Goal: Information Seeking & Learning: Learn about a topic

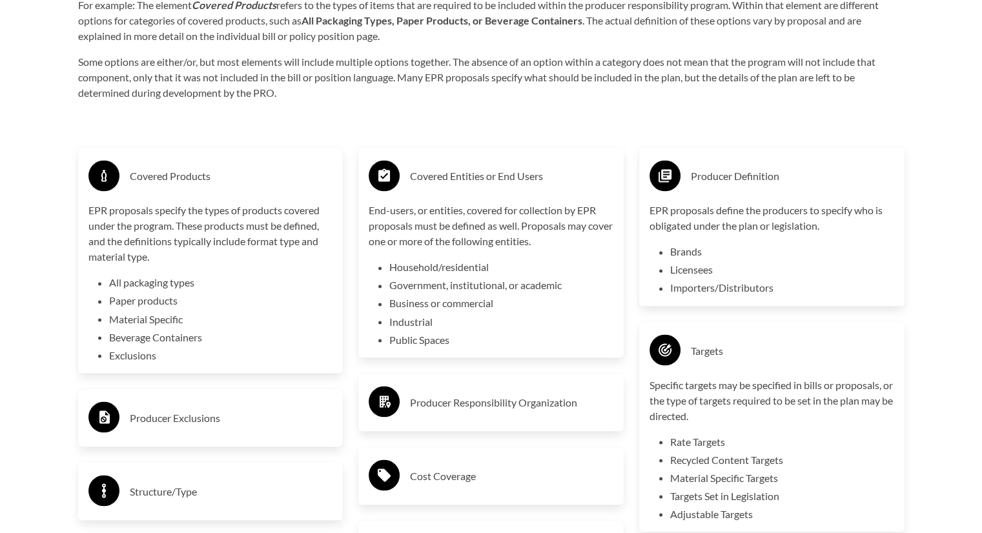
scroll to position [2141, 0]
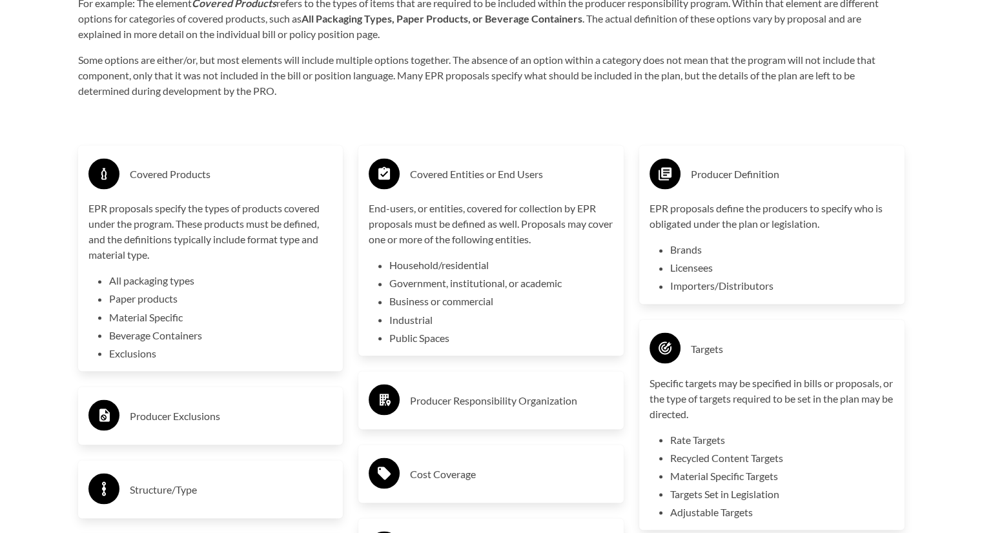
click at [269, 411] on h3 "Producer Exclusions" at bounding box center [231, 416] width 203 height 21
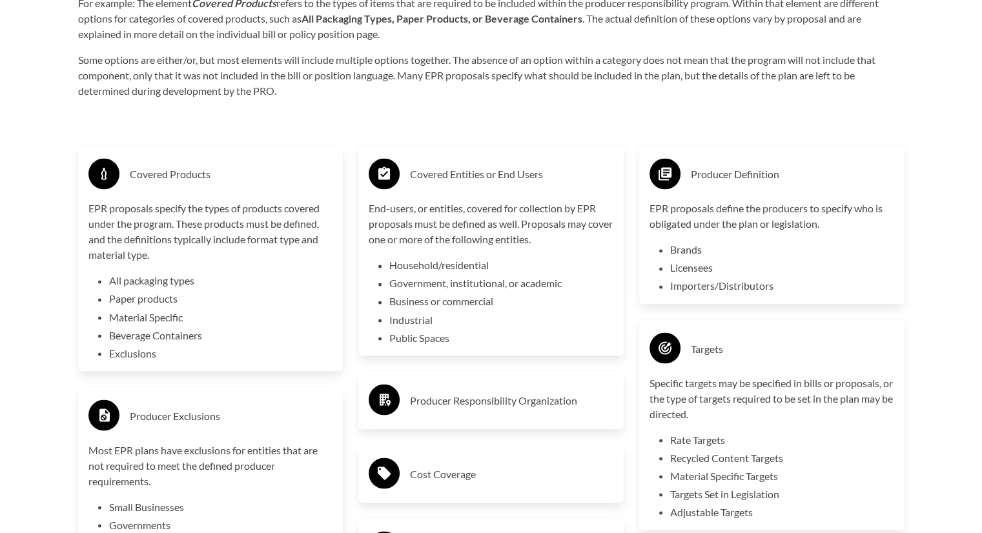
click at [444, 409] on h3 "Producer Responsibility Organization" at bounding box center [511, 400] width 203 height 21
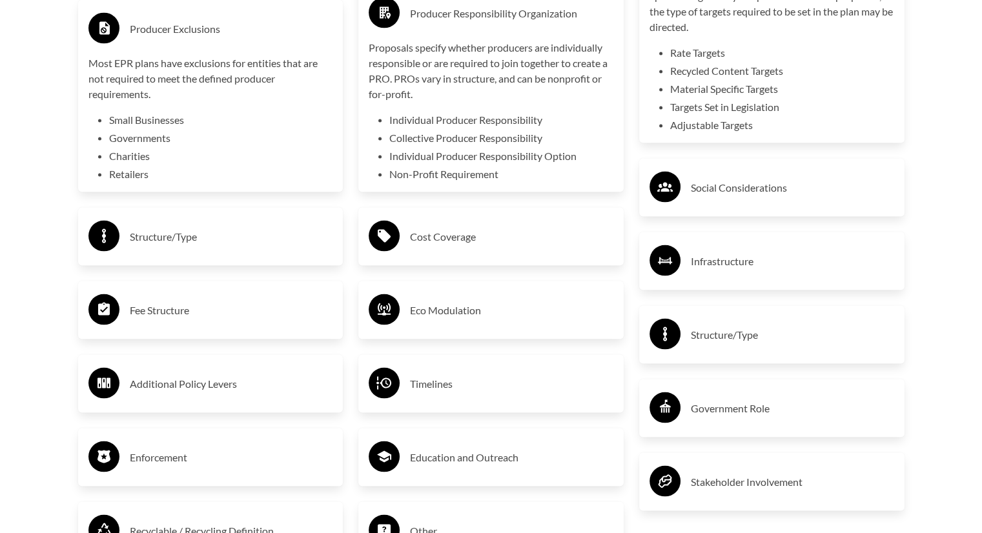
scroll to position [2528, 0]
click at [259, 256] on div "Structure/Type" at bounding box center [210, 236] width 265 height 58
click at [249, 252] on div "Structure/Type" at bounding box center [210, 236] width 245 height 37
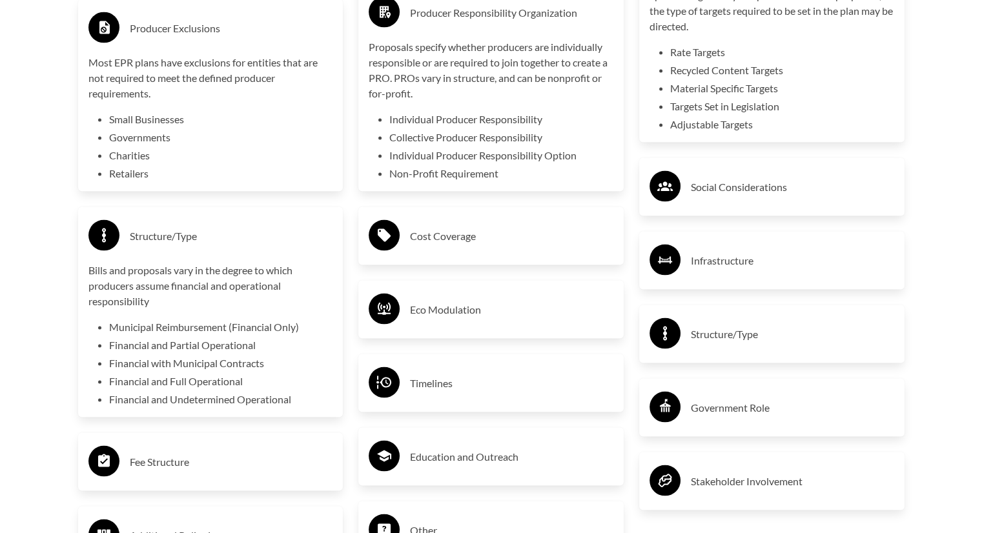
click at [485, 228] on h3 "Cost Coverage" at bounding box center [511, 236] width 203 height 21
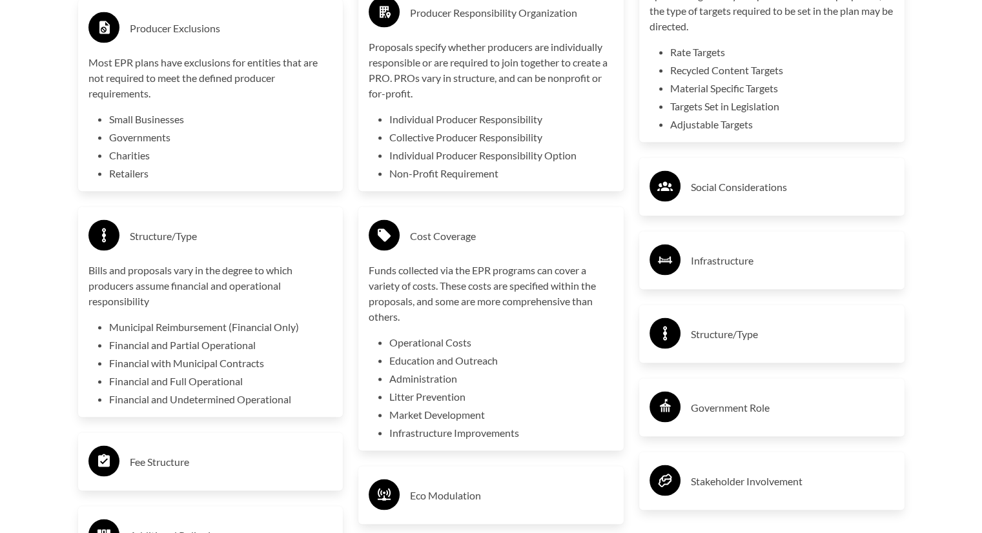
click at [793, 194] on h3 "Social Considerations" at bounding box center [792, 187] width 203 height 21
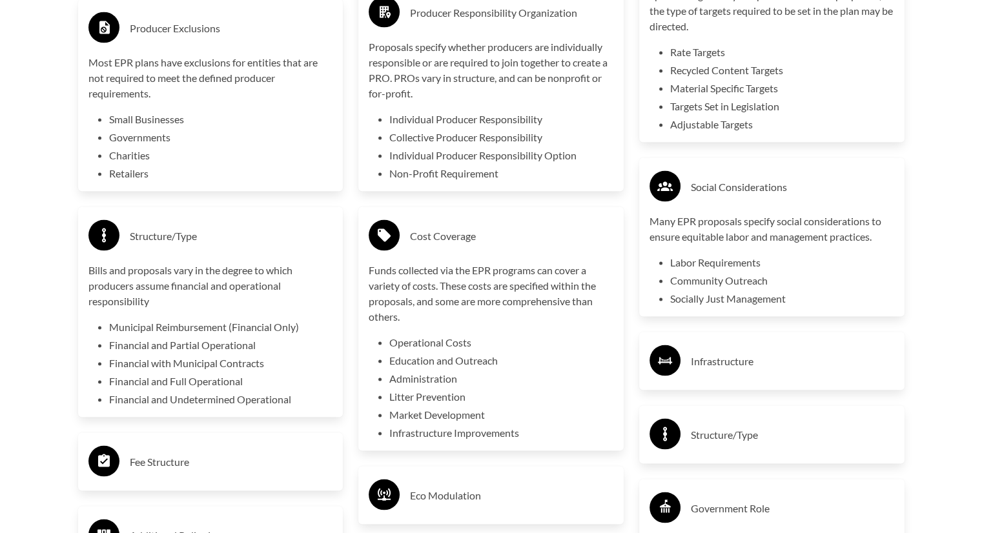
click at [882, 366] on h3 "Infrastructure" at bounding box center [792, 361] width 203 height 21
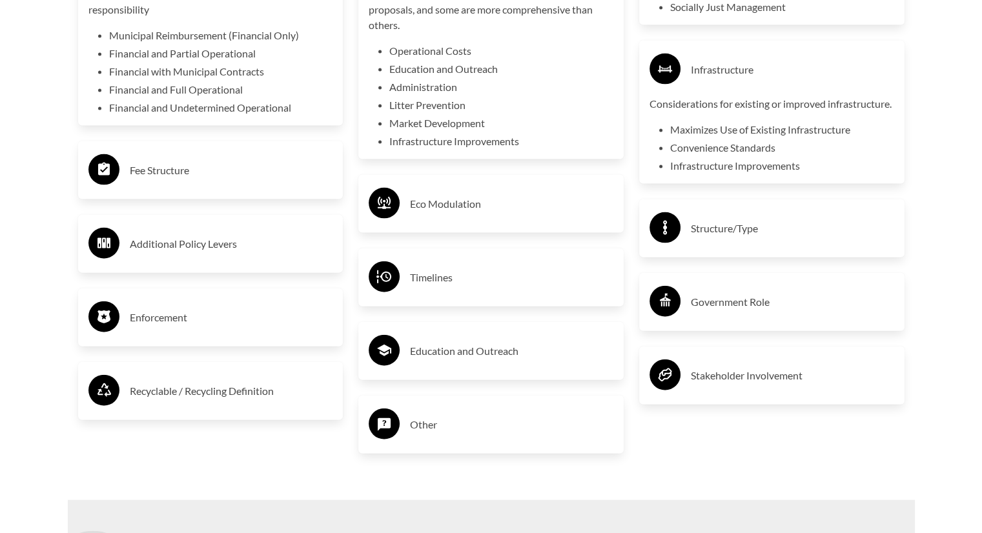
scroll to position [2851, 0]
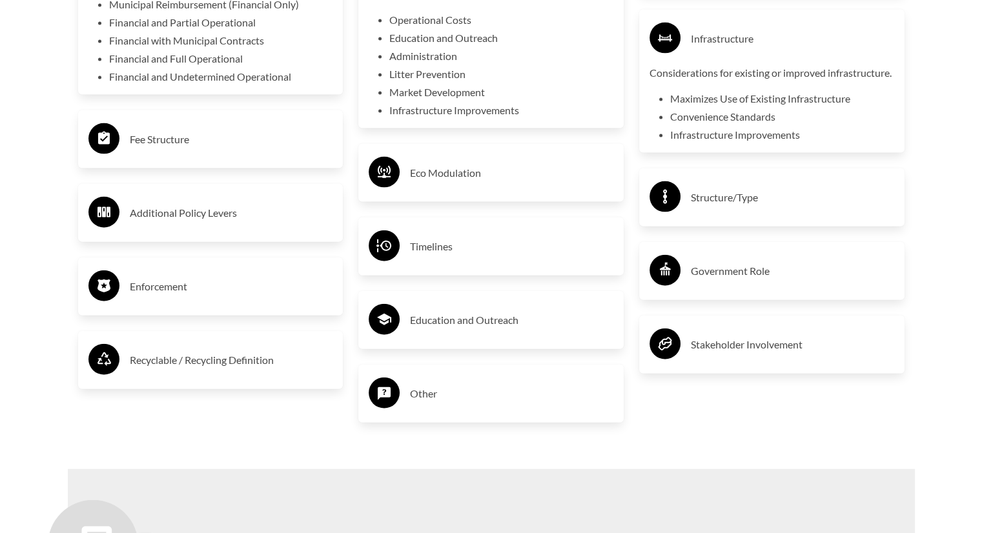
click at [225, 158] on div "Fee Structure" at bounding box center [210, 139] width 245 height 37
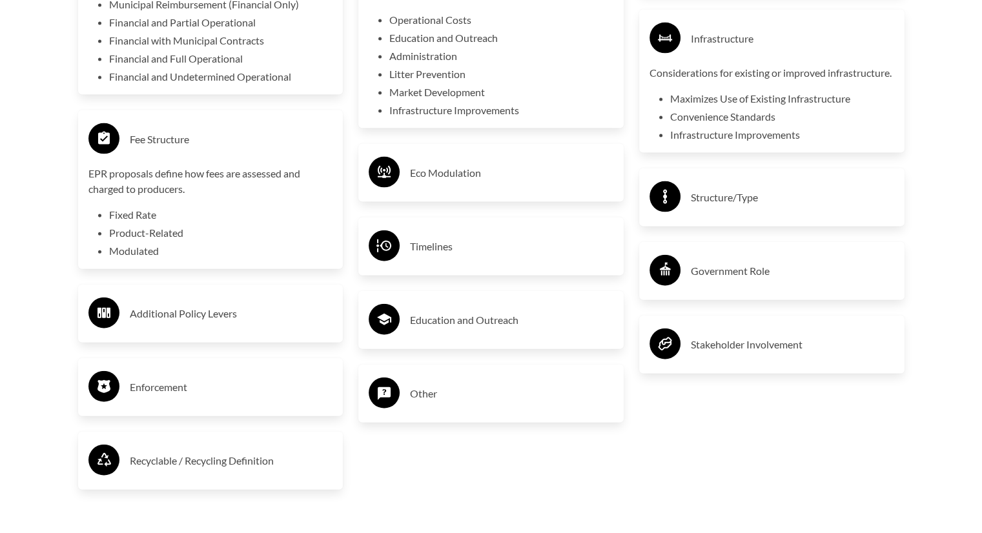
click at [415, 183] on h3 "Eco Modulation" at bounding box center [511, 173] width 203 height 21
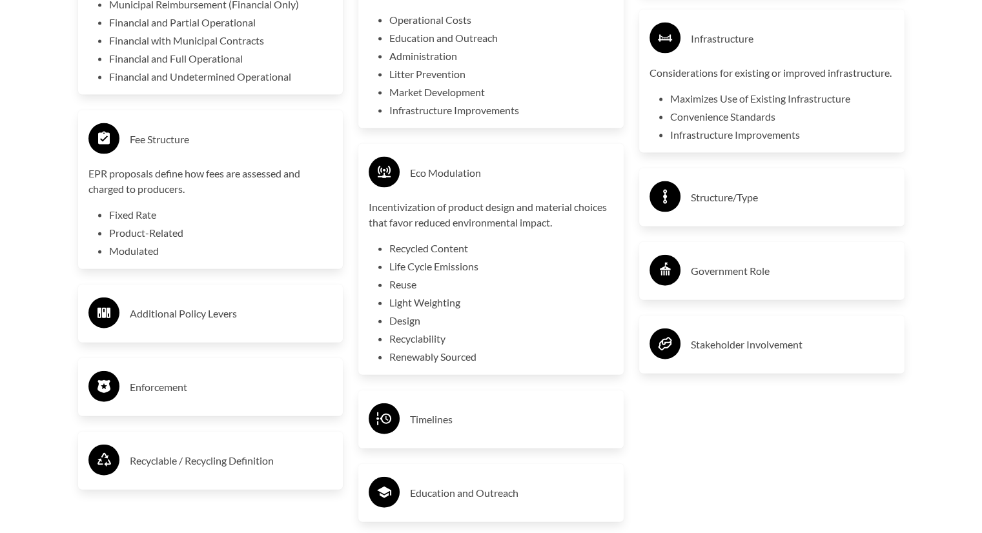
click at [814, 208] on h3 "Structure/Type" at bounding box center [792, 197] width 203 height 21
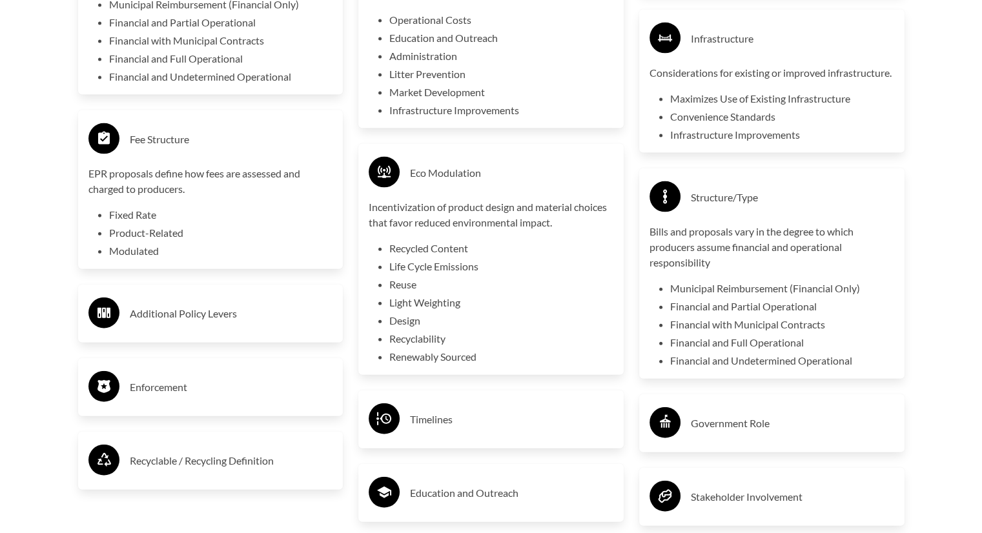
click at [111, 318] on circle at bounding box center [103, 313] width 31 height 31
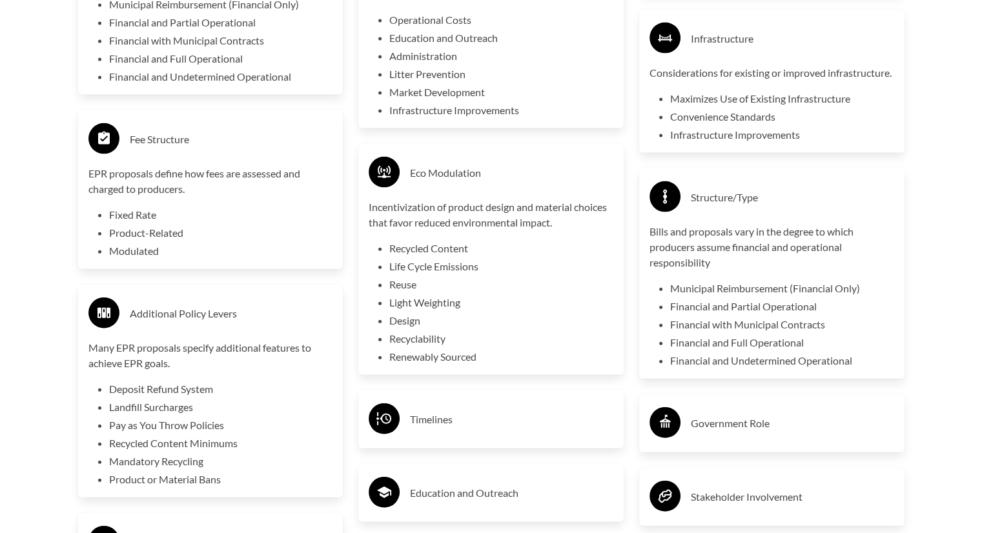
click at [429, 437] on div "Timelines" at bounding box center [491, 419] width 245 height 37
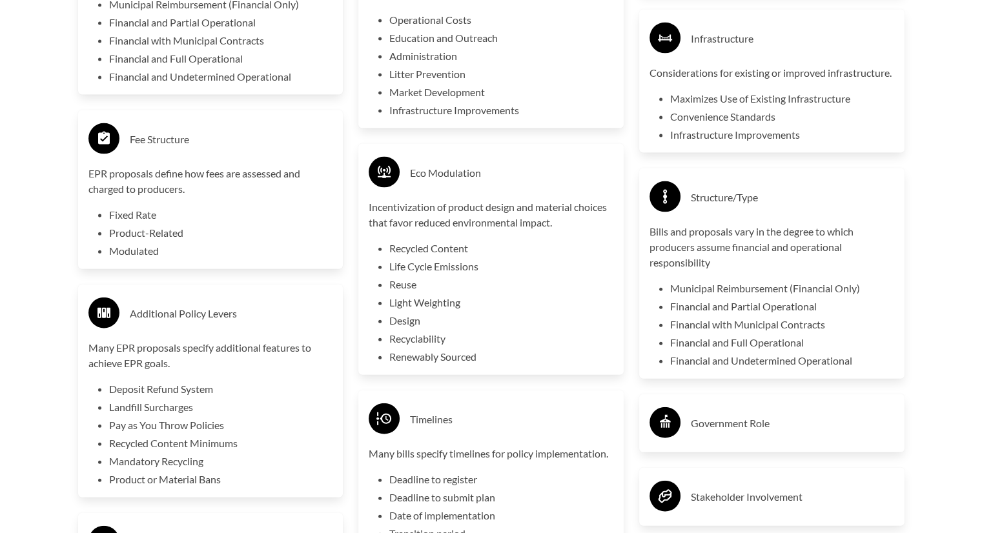
click at [801, 434] on h3 "Government Role" at bounding box center [792, 423] width 203 height 21
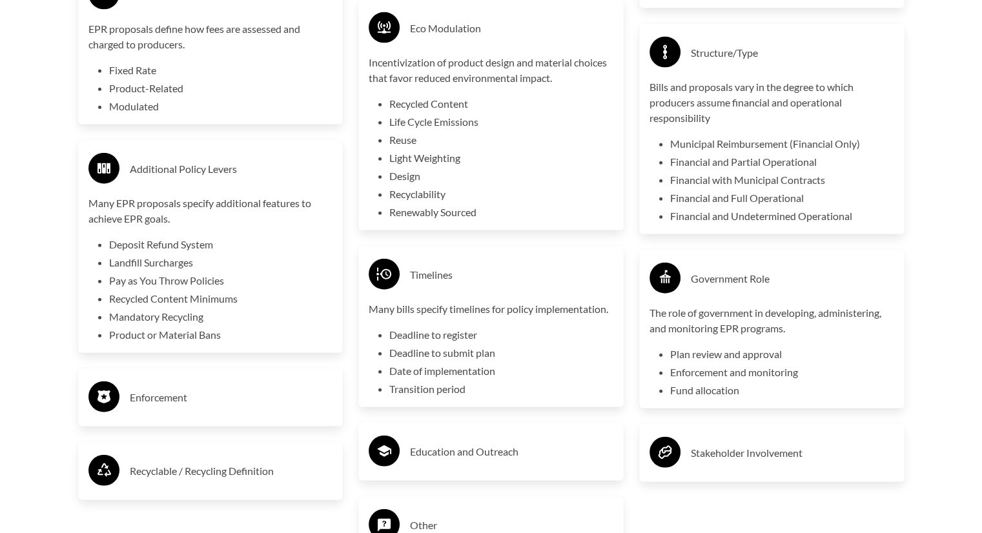
scroll to position [3045, 0]
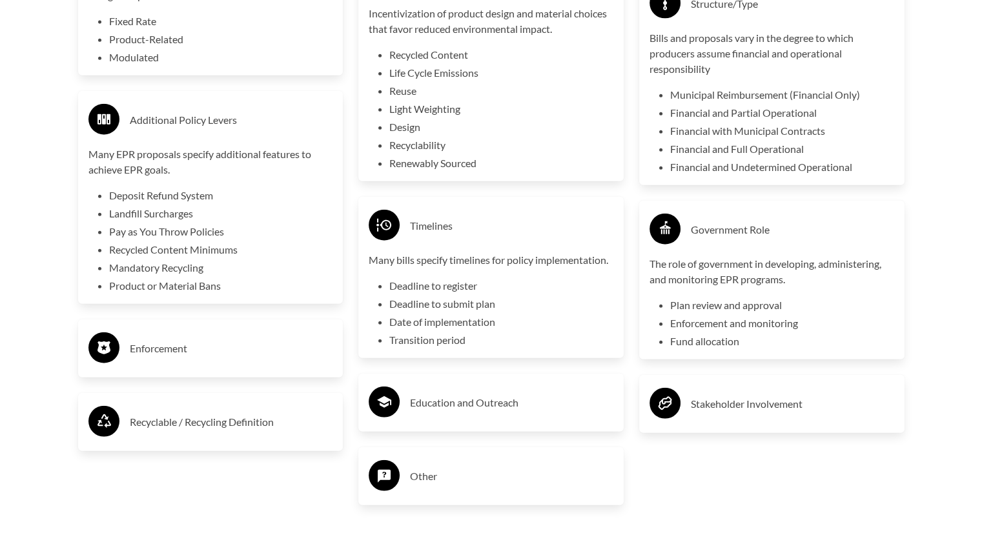
click at [823, 423] on div "Stakeholder Involvement" at bounding box center [772, 404] width 245 height 37
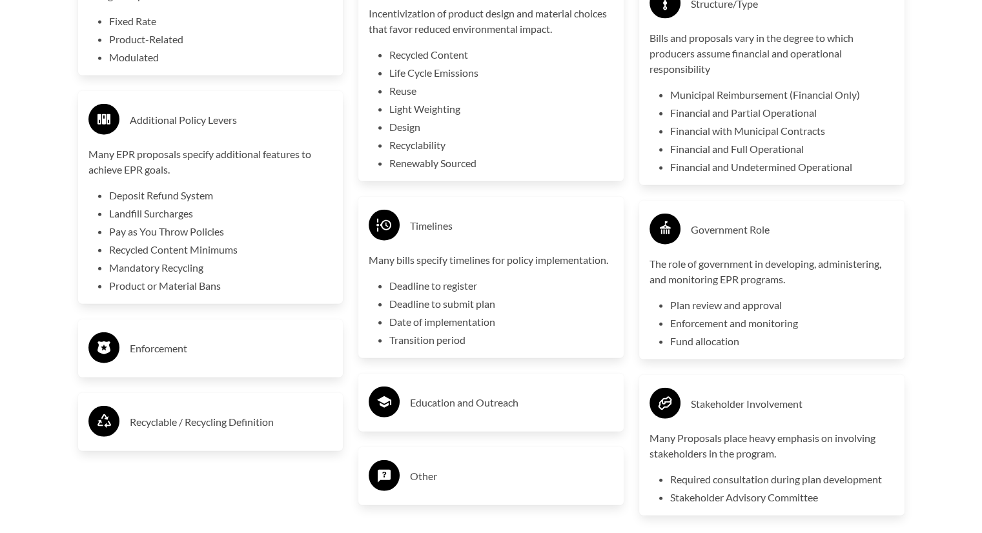
click at [539, 413] on h3 "Education and Outreach" at bounding box center [511, 403] width 203 height 21
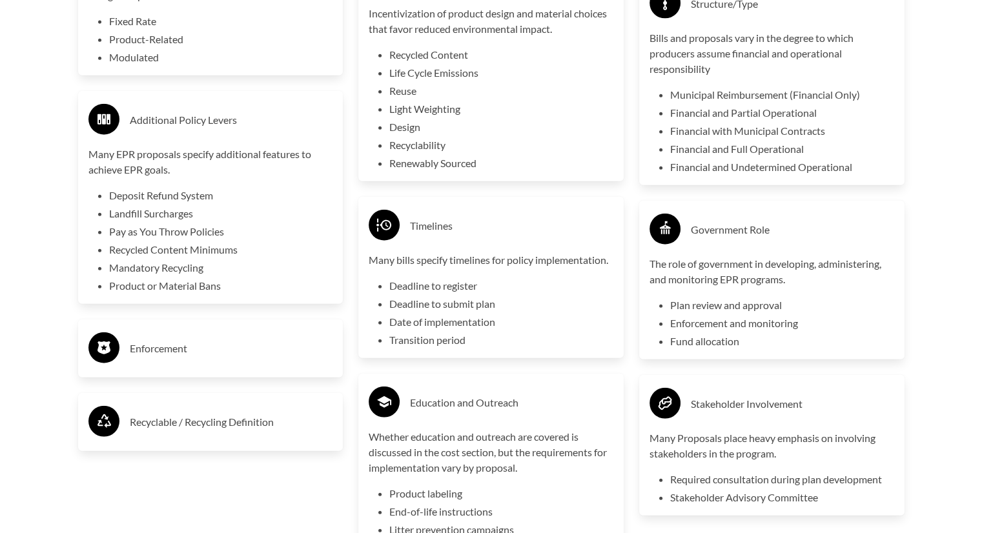
click at [172, 357] on h3 "Enforcement" at bounding box center [231, 348] width 203 height 21
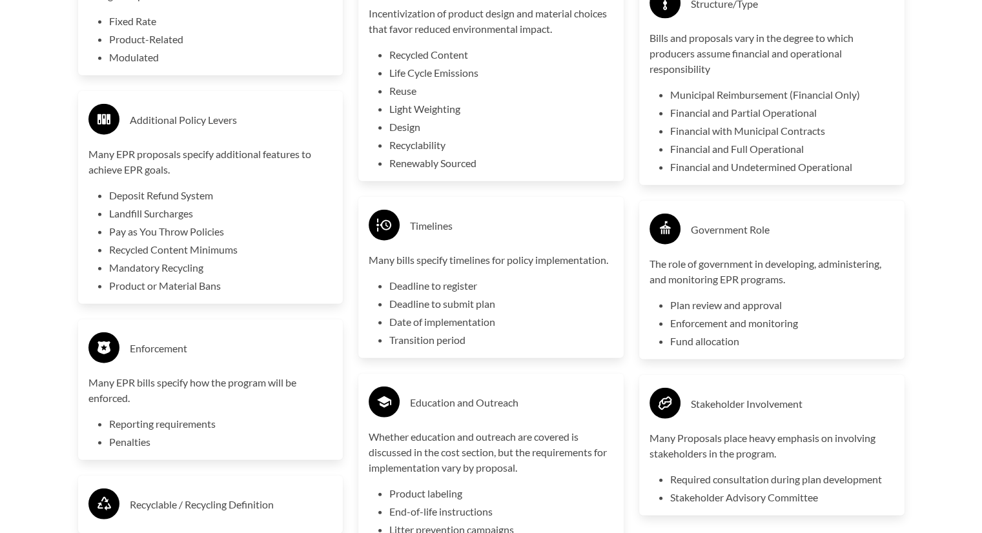
click at [170, 505] on h3 "Recyclable / Recycling Definition" at bounding box center [231, 505] width 203 height 21
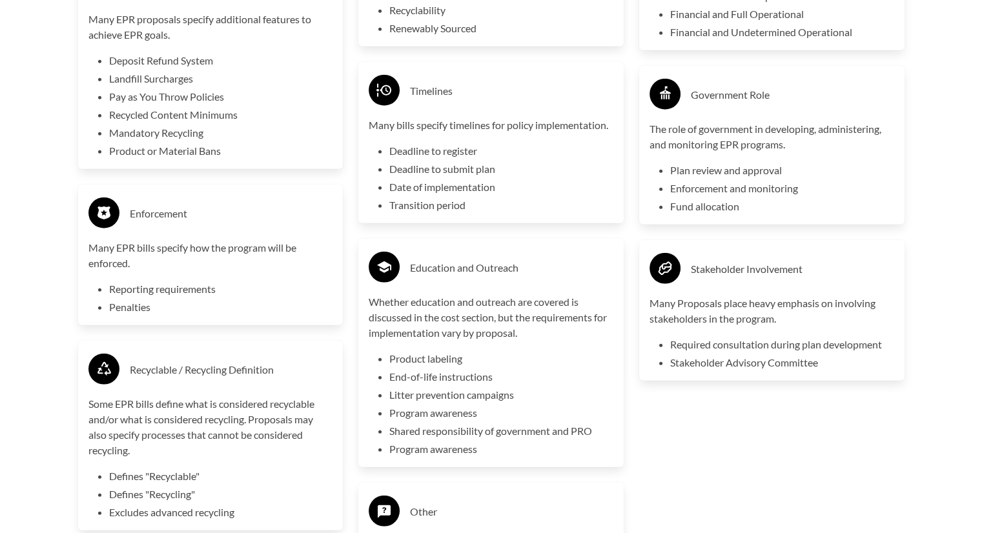
scroll to position [3368, 0]
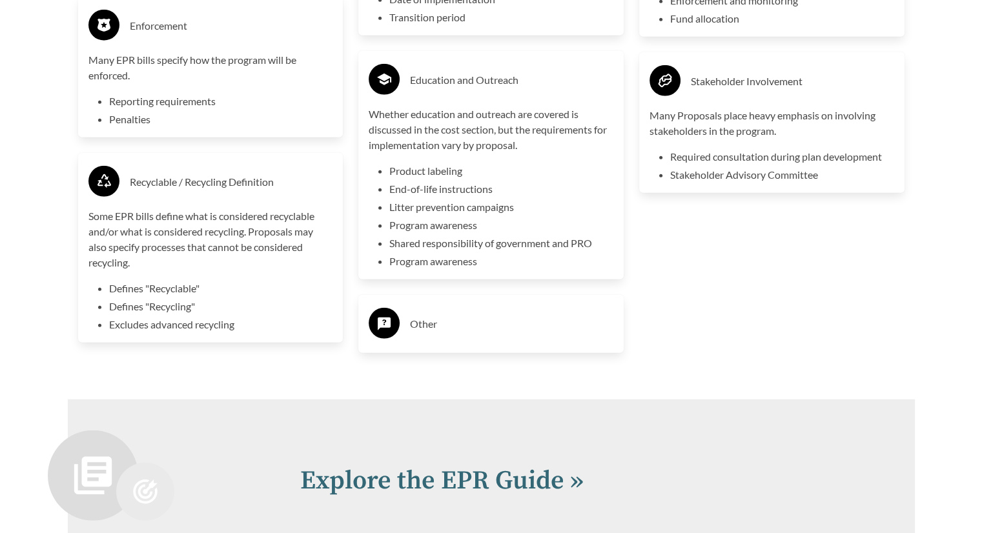
click at [532, 349] on div "Other" at bounding box center [490, 324] width 265 height 58
click at [432, 326] on h3 "Other" at bounding box center [511, 324] width 203 height 21
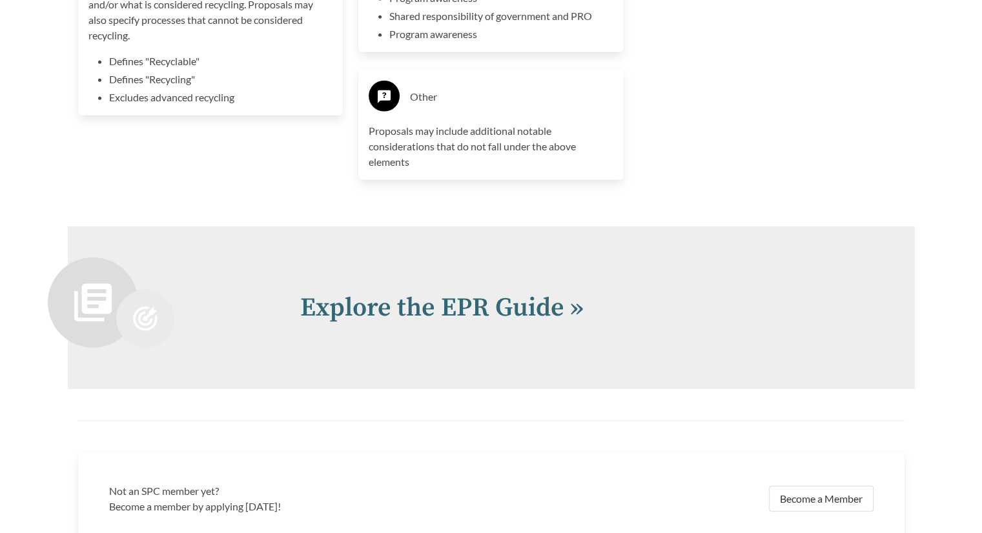
scroll to position [3644, 0]
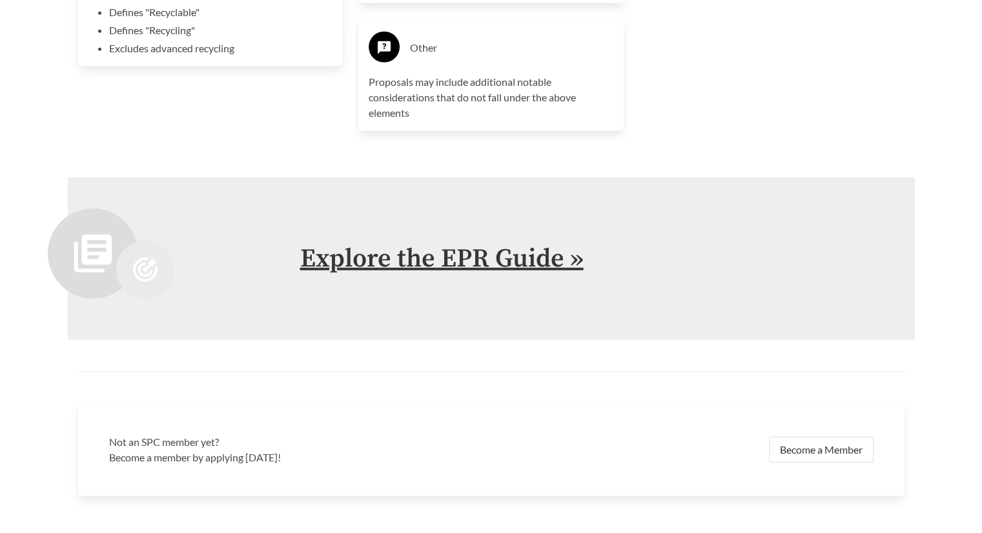
click at [442, 273] on link "Explore the EPR Guide »" at bounding box center [442, 259] width 284 height 32
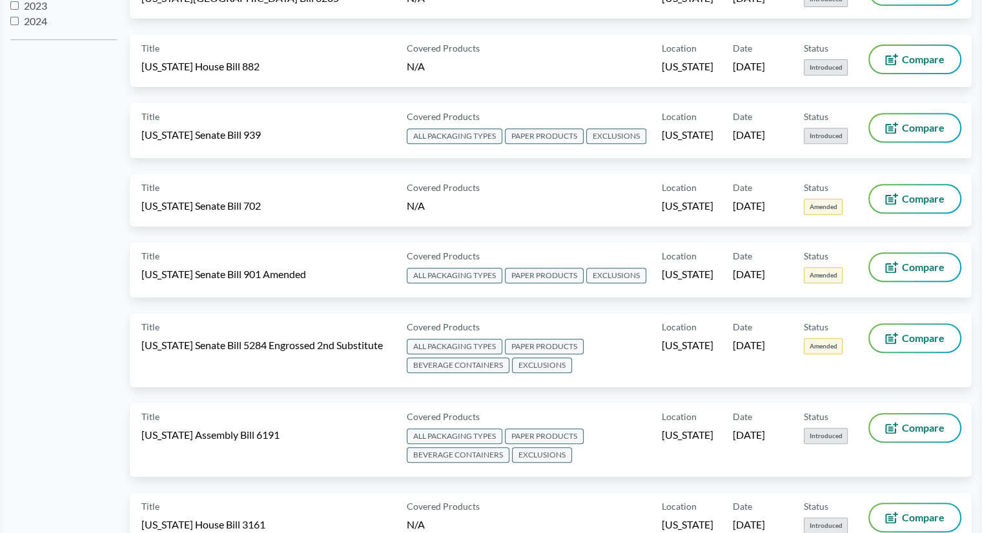
scroll to position [517, 0]
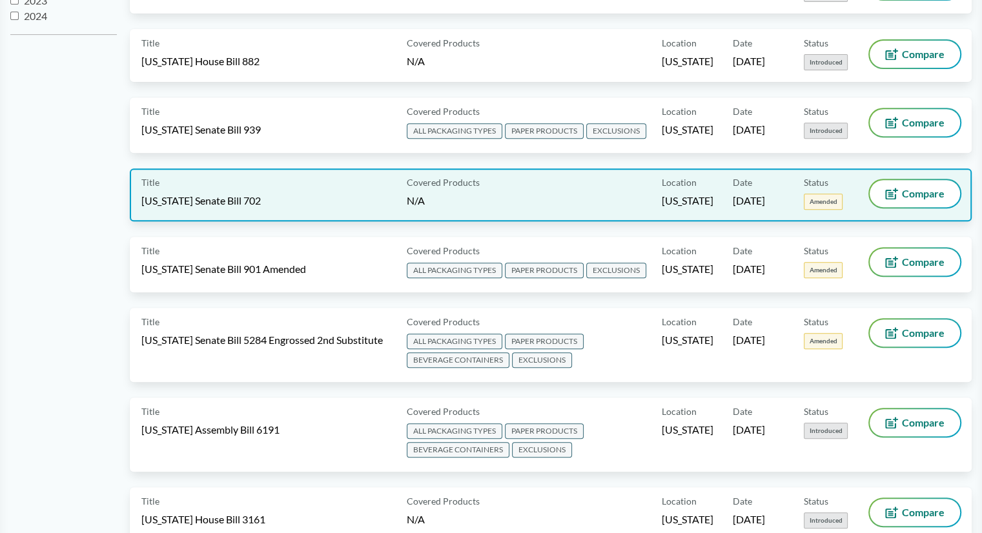
click at [226, 194] on span "[US_STATE] Senate Bill 702" at bounding box center [200, 201] width 119 height 14
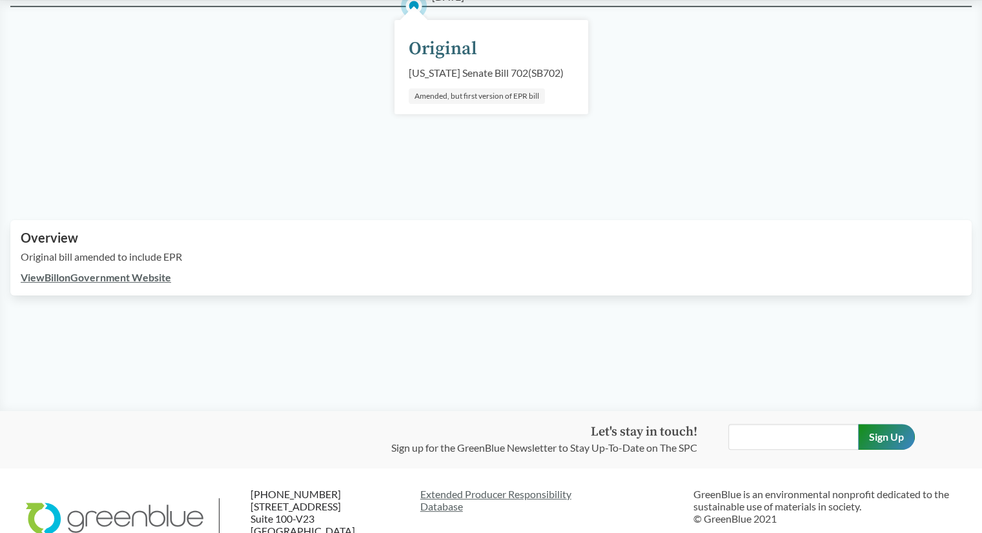
scroll to position [258, 0]
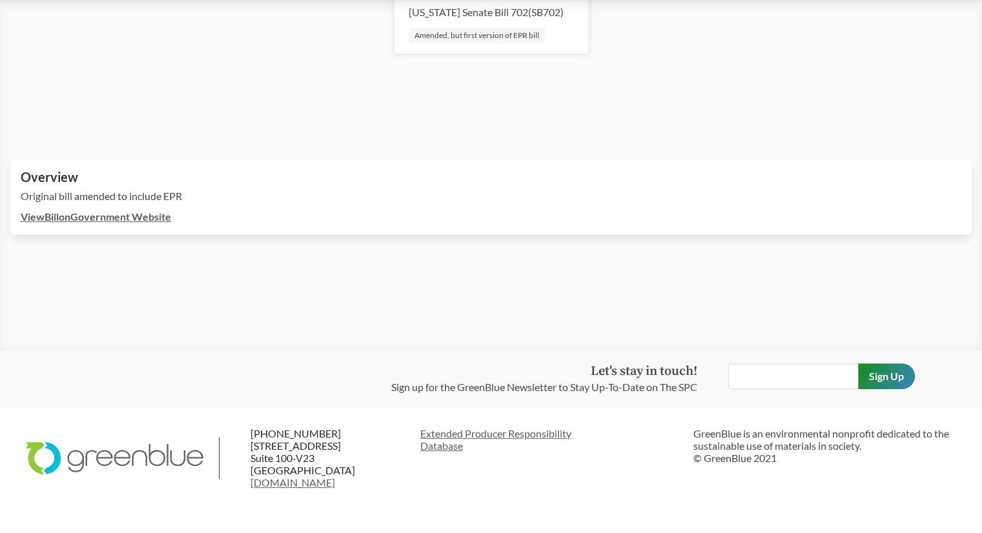
click at [152, 215] on link "View Bill on Government Website" at bounding box center [96, 217] width 150 height 12
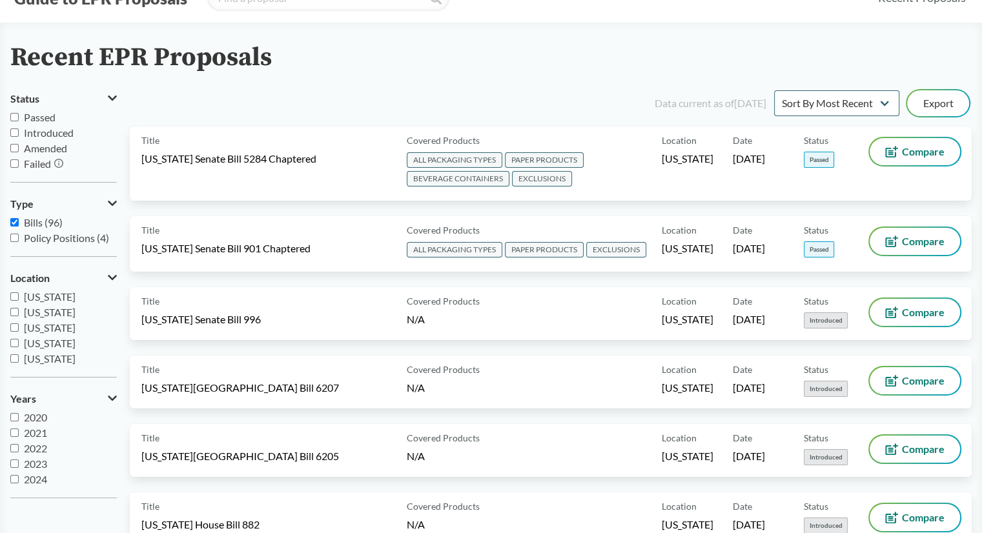
scroll to position [129, 0]
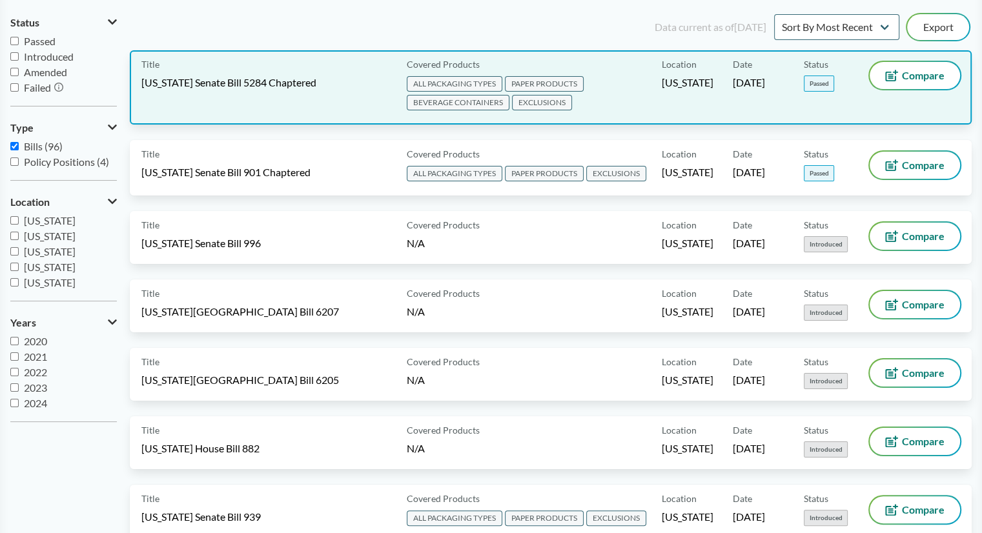
click at [324, 76] on div "Title [US_STATE] Senate Bill 5284 Chaptered" at bounding box center [271, 87] width 260 height 51
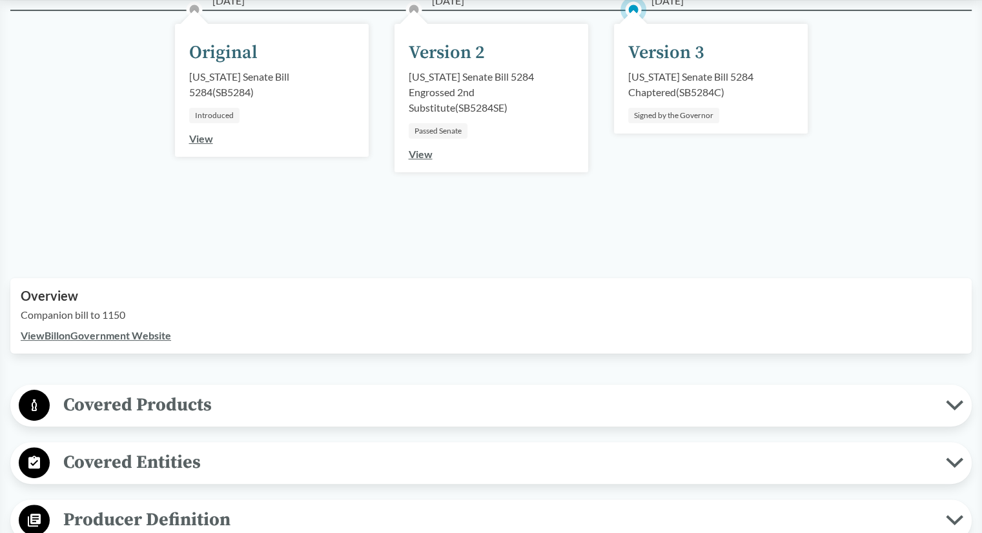
scroll to position [387, 0]
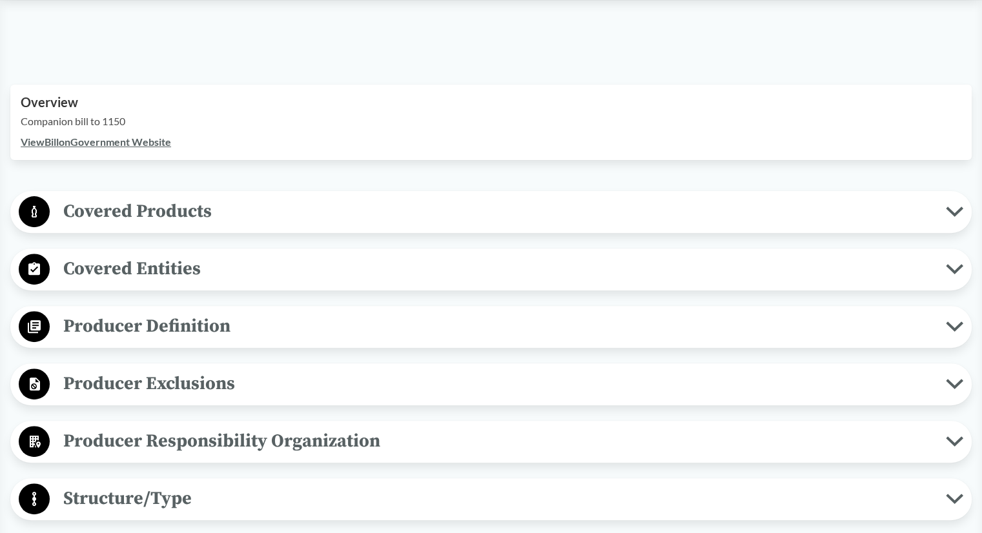
click at [278, 212] on span "Covered Products" at bounding box center [498, 211] width 896 height 29
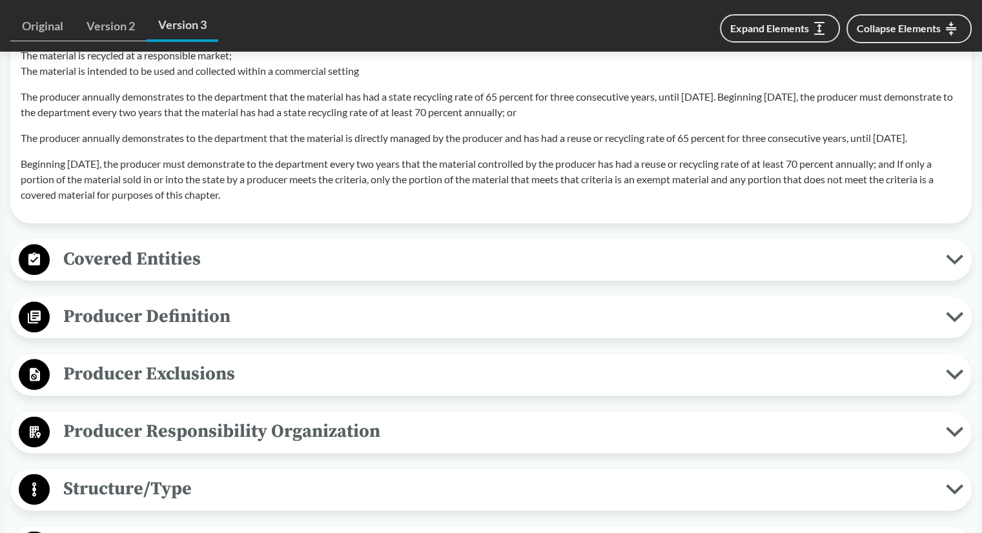
scroll to position [1550, 0]
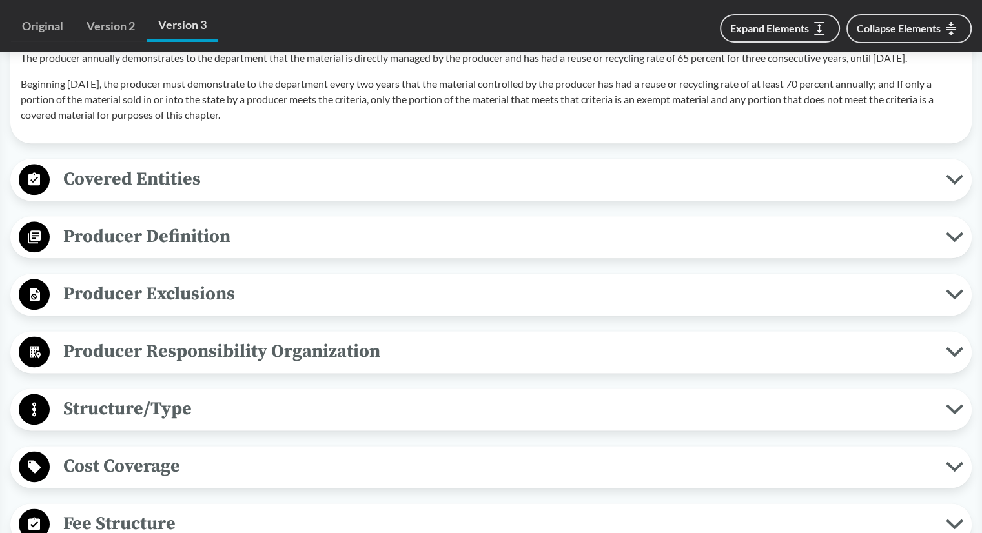
click at [473, 196] on button "Covered Entities" at bounding box center [491, 179] width 953 height 33
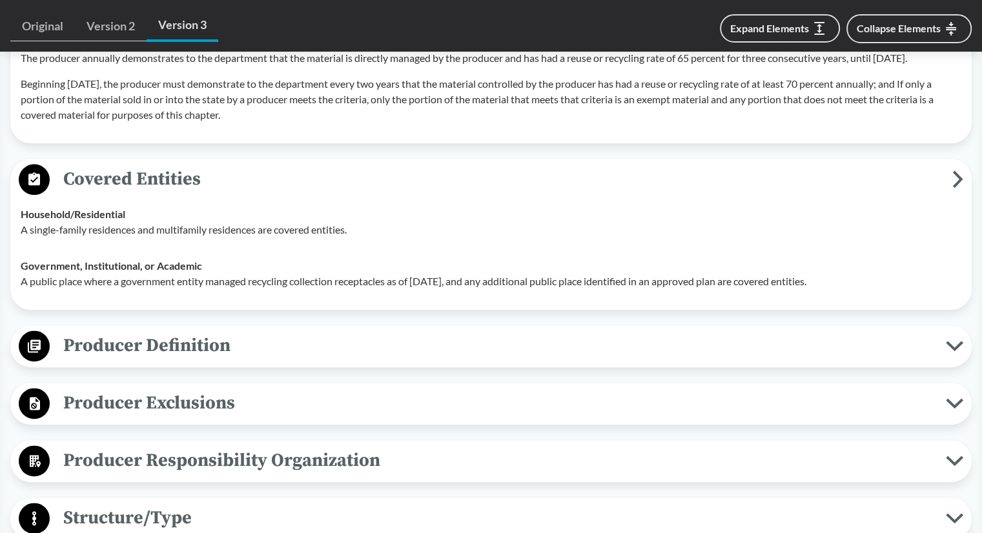
click at [245, 360] on span "Producer Definition" at bounding box center [498, 345] width 896 height 29
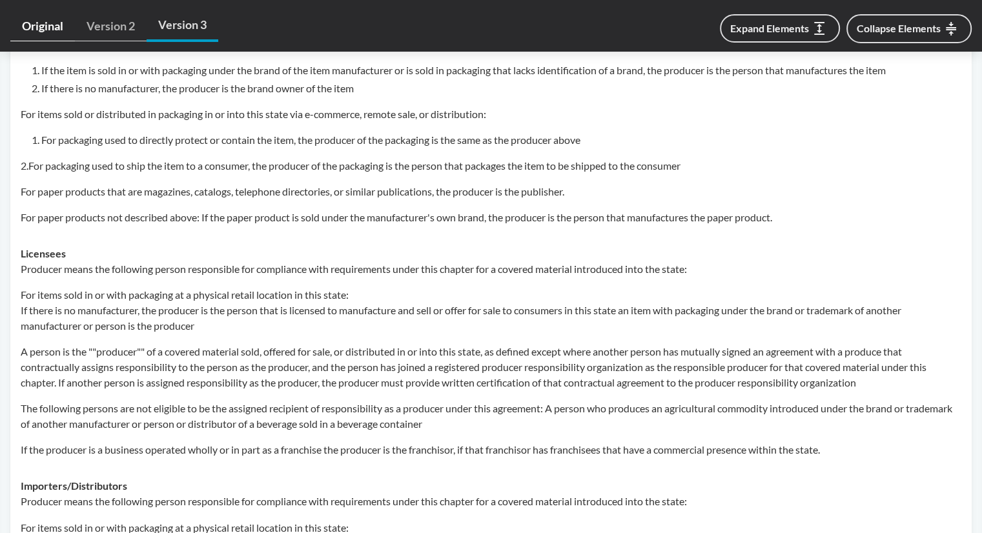
scroll to position [1873, 0]
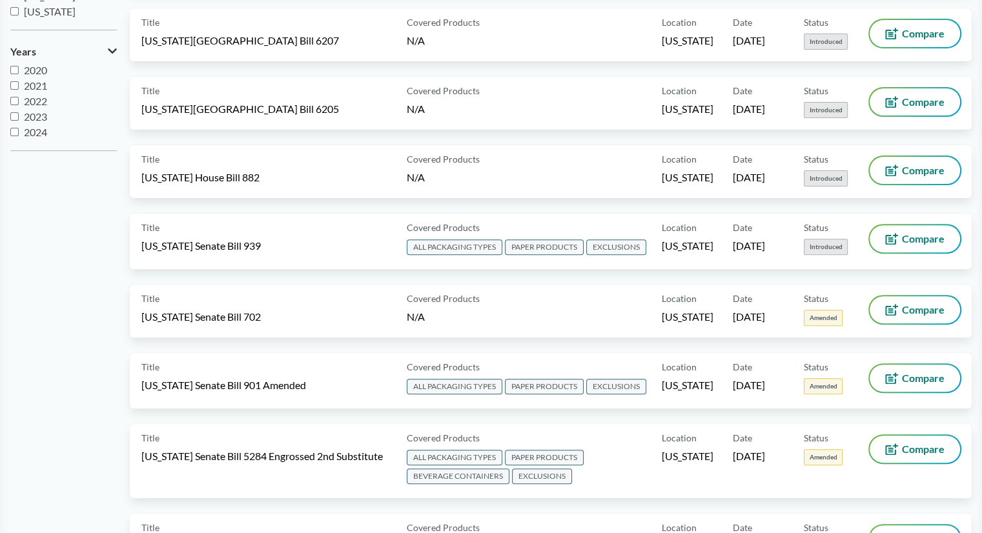
scroll to position [452, 0]
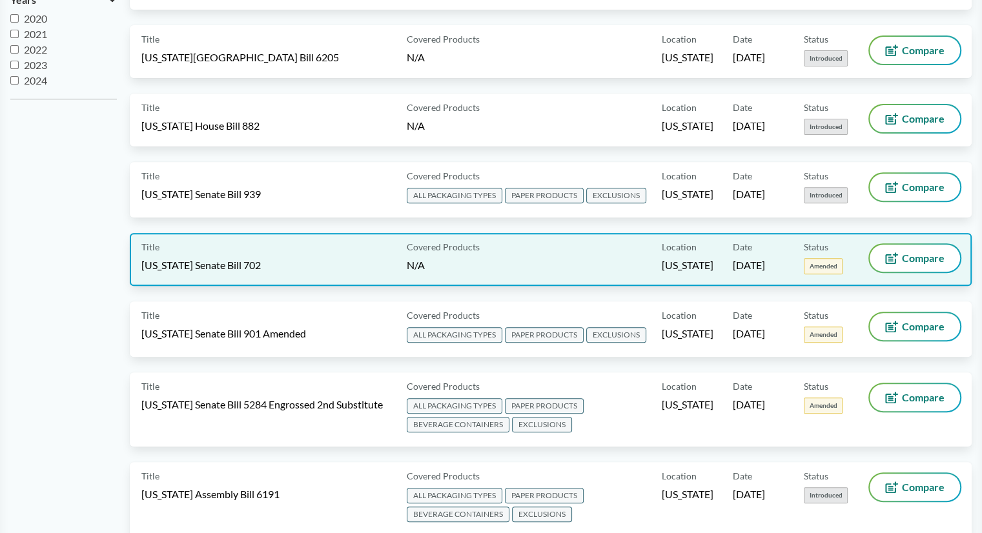
click at [229, 263] on span "[US_STATE] Senate Bill 702" at bounding box center [200, 265] width 119 height 14
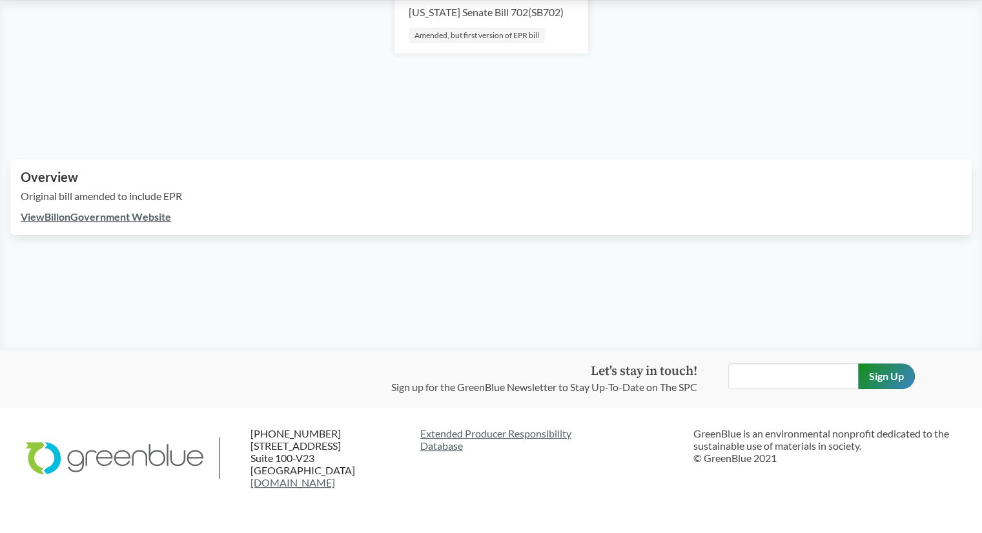
scroll to position [301, 0]
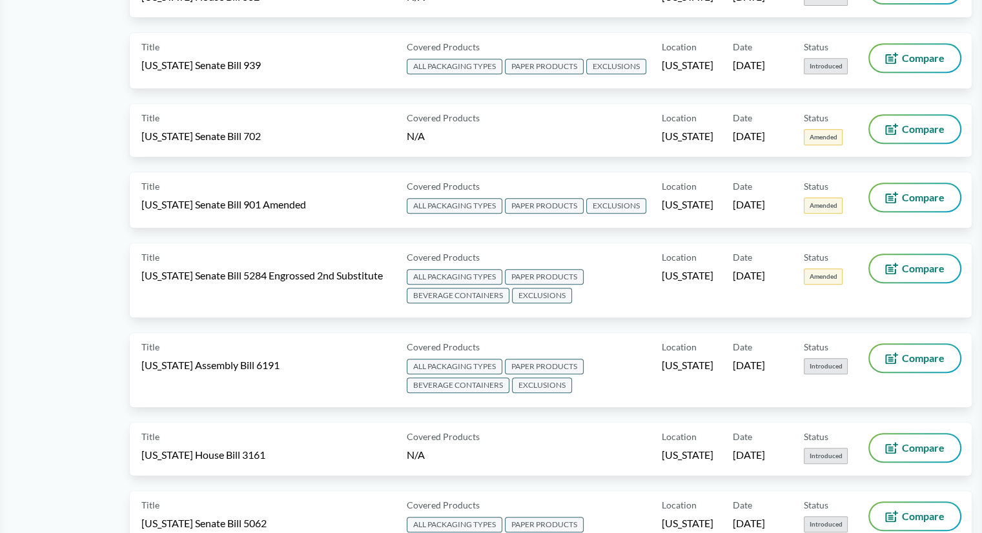
scroll to position [775, 0]
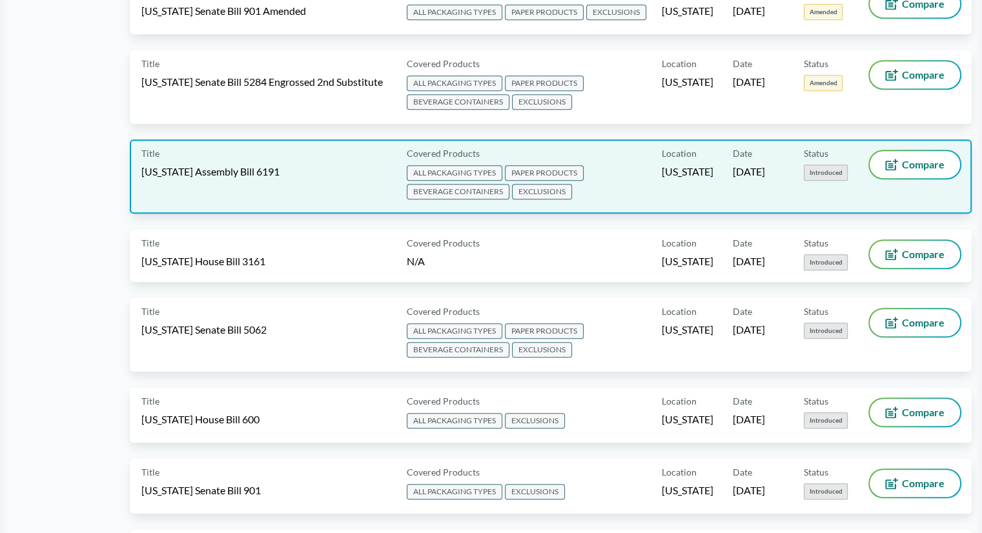
click at [264, 165] on span "[US_STATE] Assembly Bill 6191" at bounding box center [210, 172] width 138 height 14
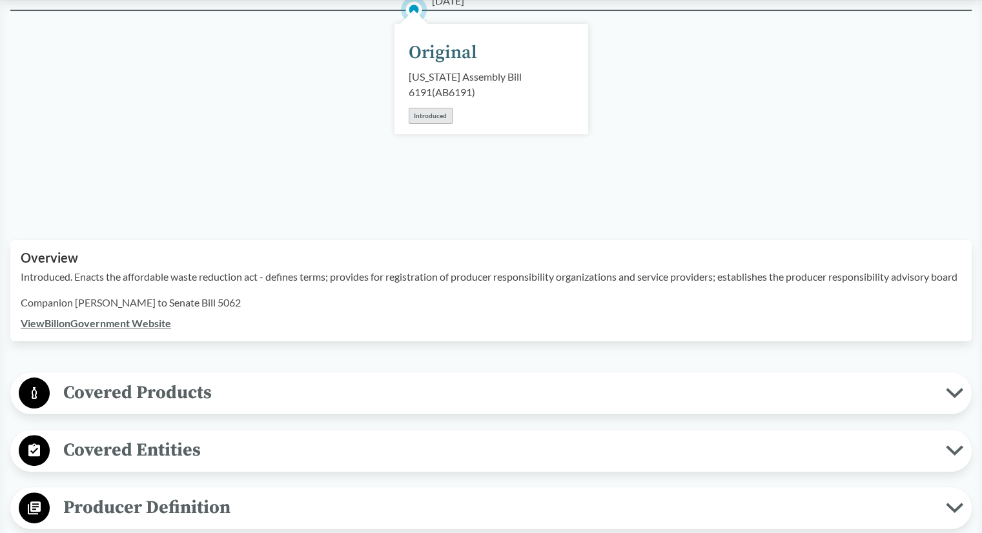
scroll to position [323, 0]
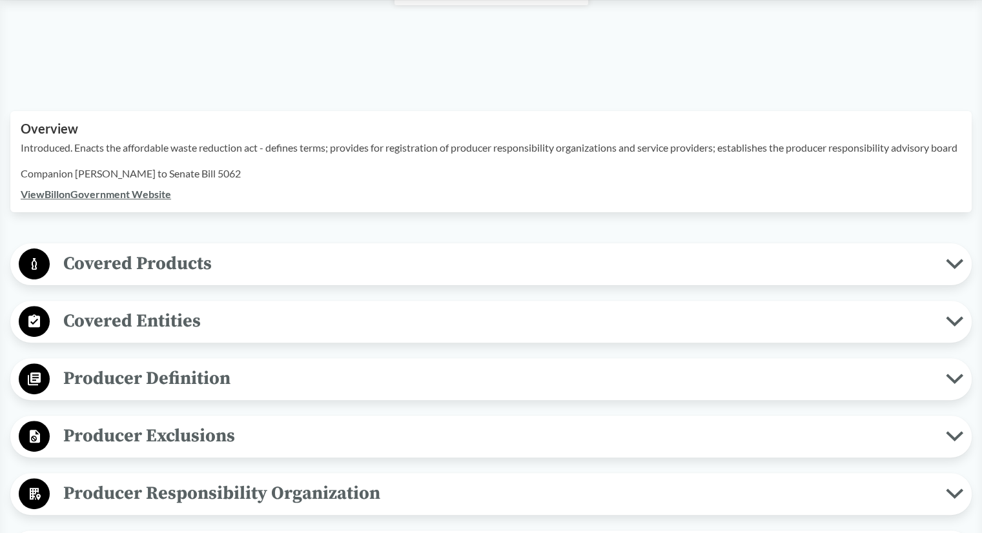
click at [306, 269] on span "Covered Products" at bounding box center [498, 263] width 896 height 29
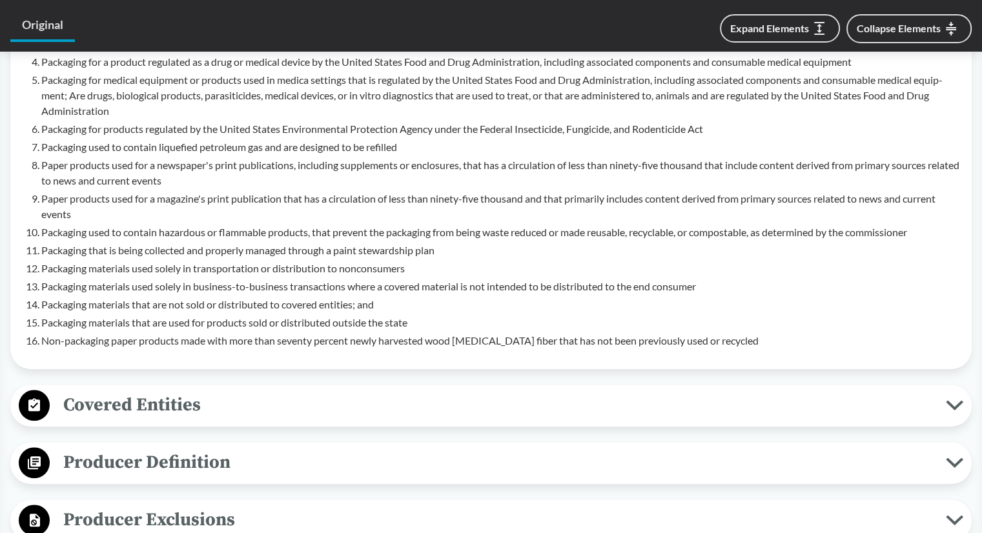
scroll to position [904, 0]
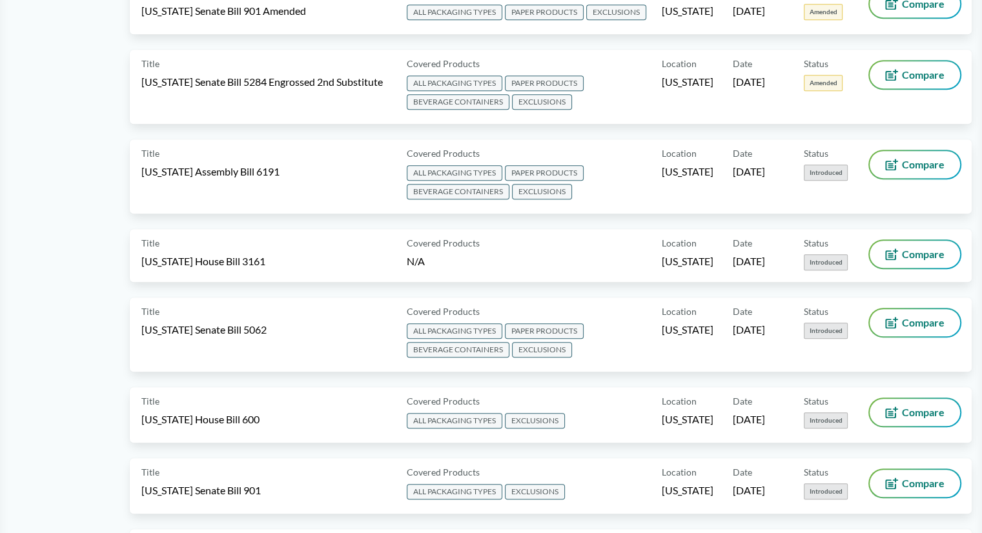
scroll to position [904, 0]
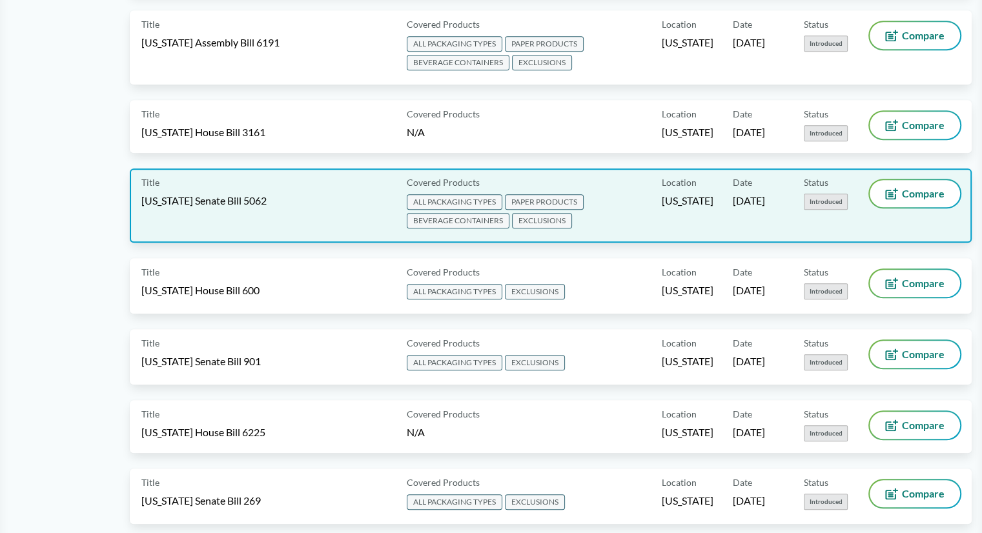
click at [242, 194] on span "[US_STATE] Senate Bill 5062" at bounding box center [203, 201] width 125 height 14
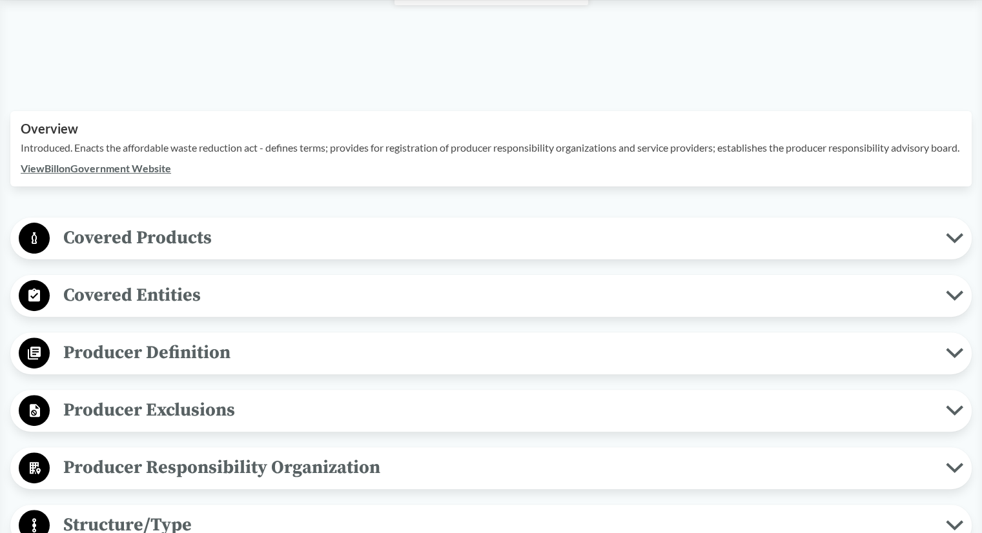
click at [285, 248] on span "Covered Products" at bounding box center [498, 237] width 896 height 29
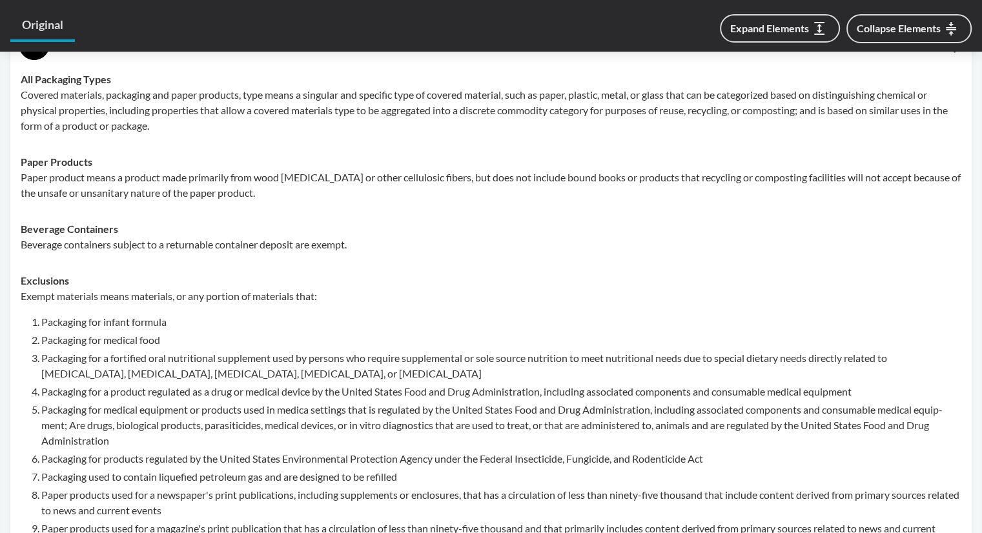
scroll to position [775, 0]
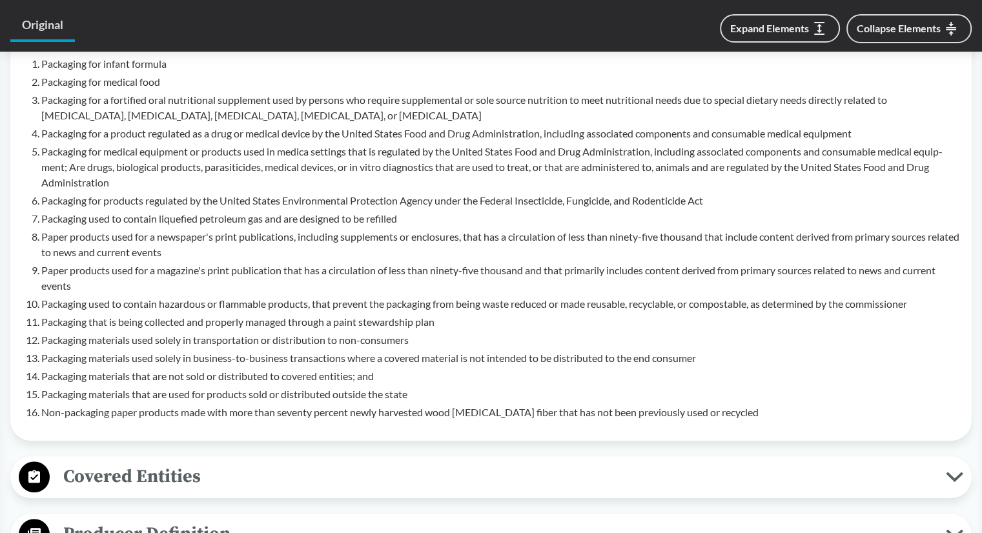
click at [150, 471] on span "Covered Entities" at bounding box center [498, 476] width 896 height 29
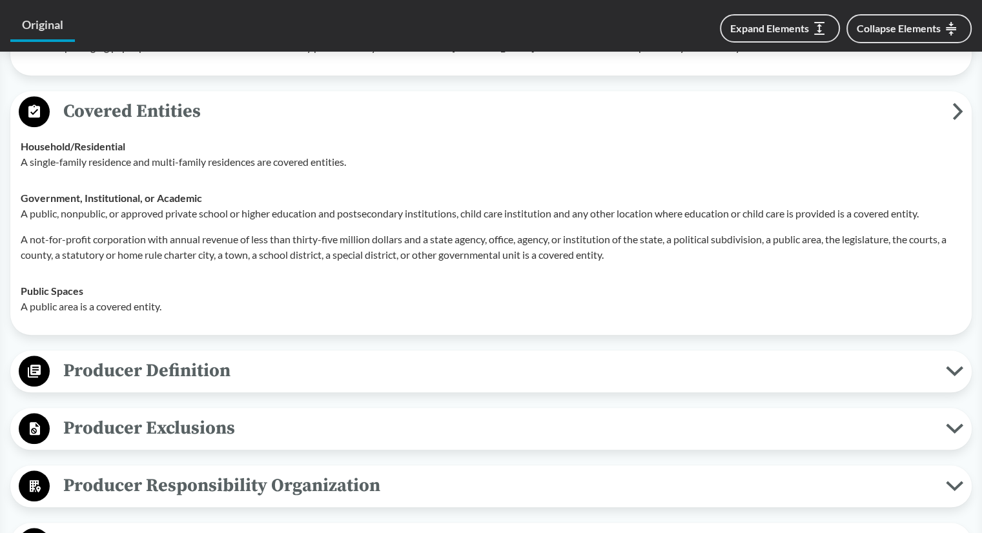
scroll to position [1162, 0]
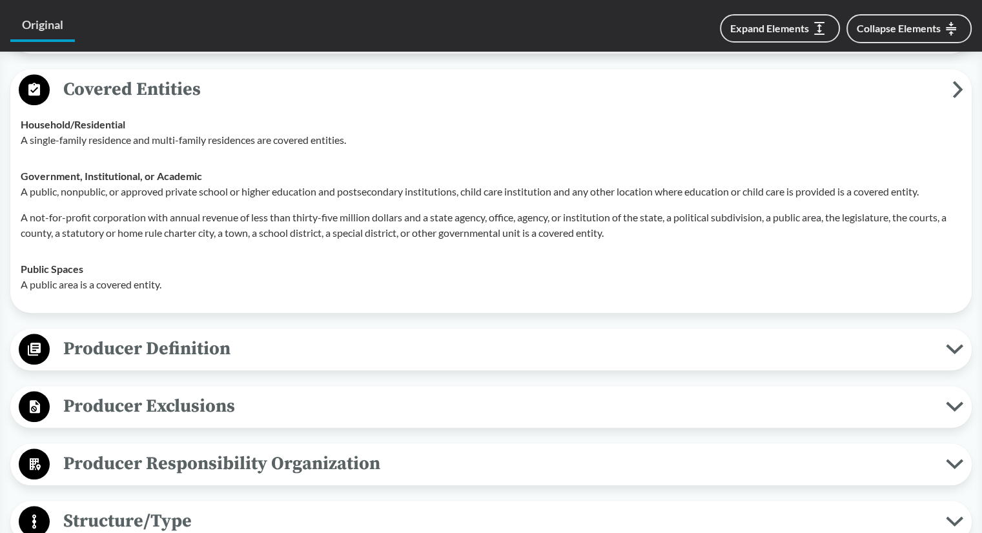
click at [190, 335] on span "Producer Definition" at bounding box center [498, 349] width 896 height 29
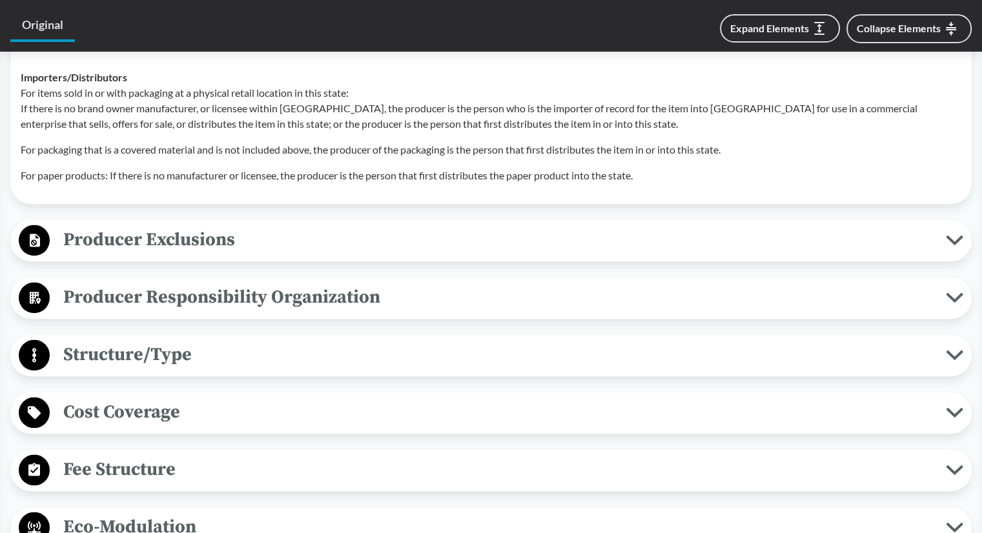
scroll to position [1808, 0]
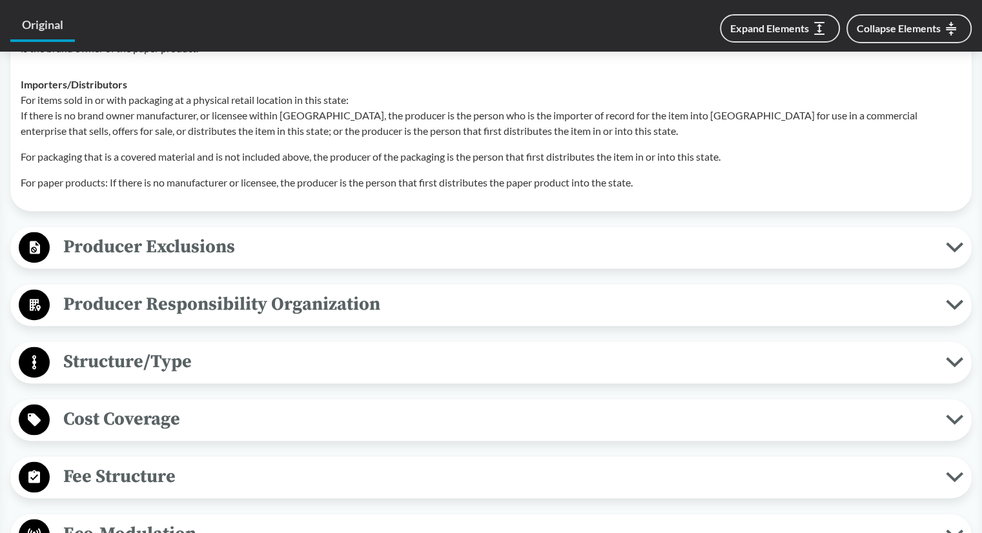
click at [238, 254] on span "Producer Exclusions" at bounding box center [498, 246] width 896 height 29
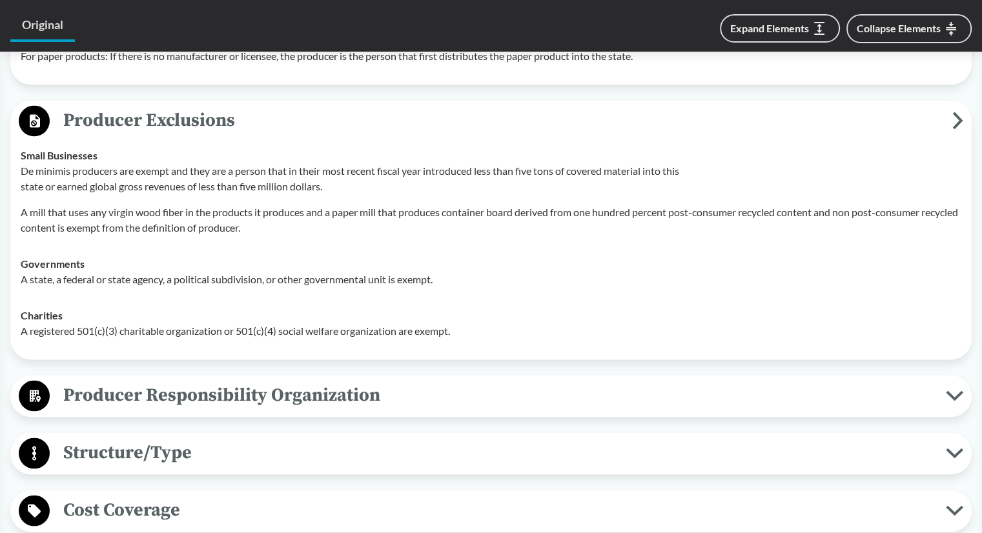
scroll to position [1937, 0]
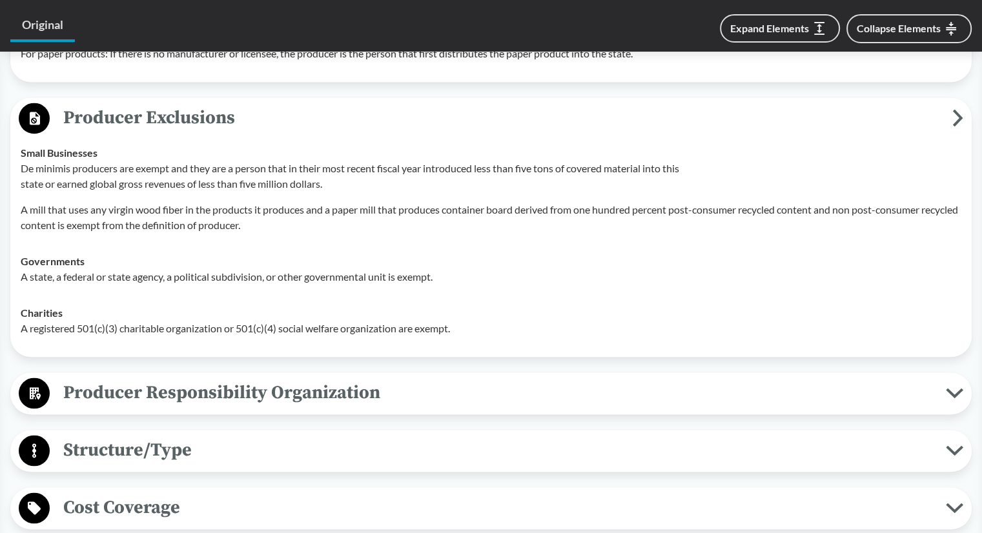
click at [300, 391] on span "Producer Responsibility Organization" at bounding box center [498, 392] width 896 height 29
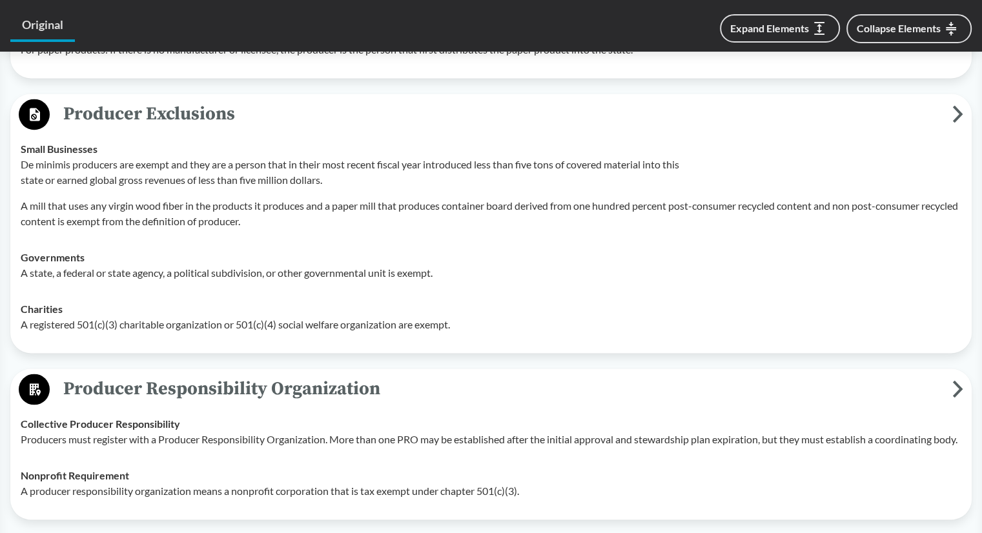
scroll to position [2131, 0]
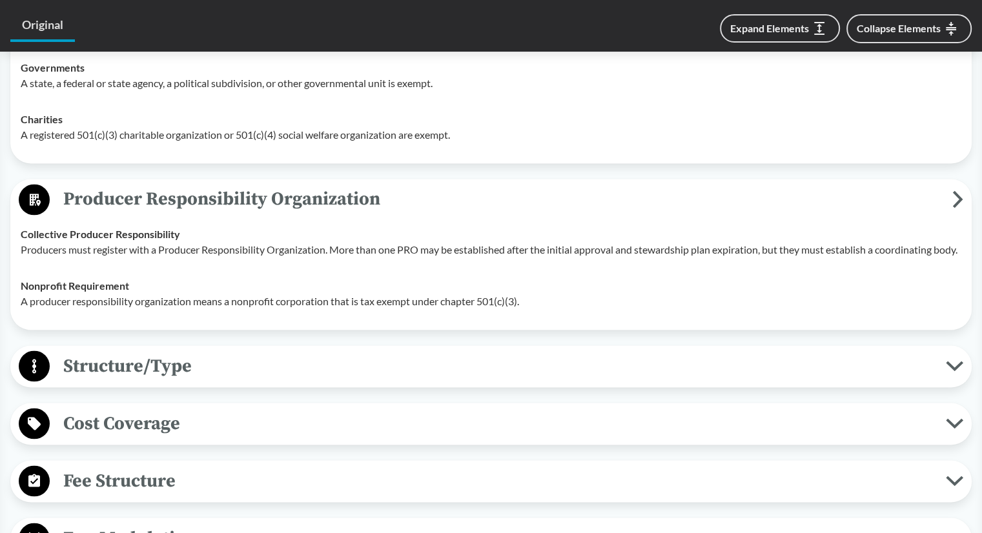
click at [213, 380] on span "Structure/Type" at bounding box center [498, 365] width 896 height 29
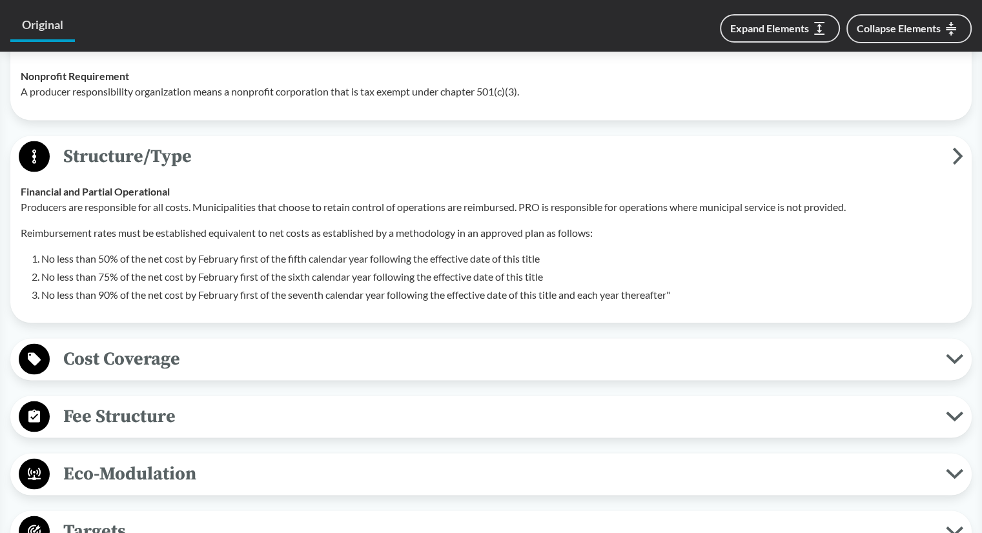
scroll to position [2454, 0]
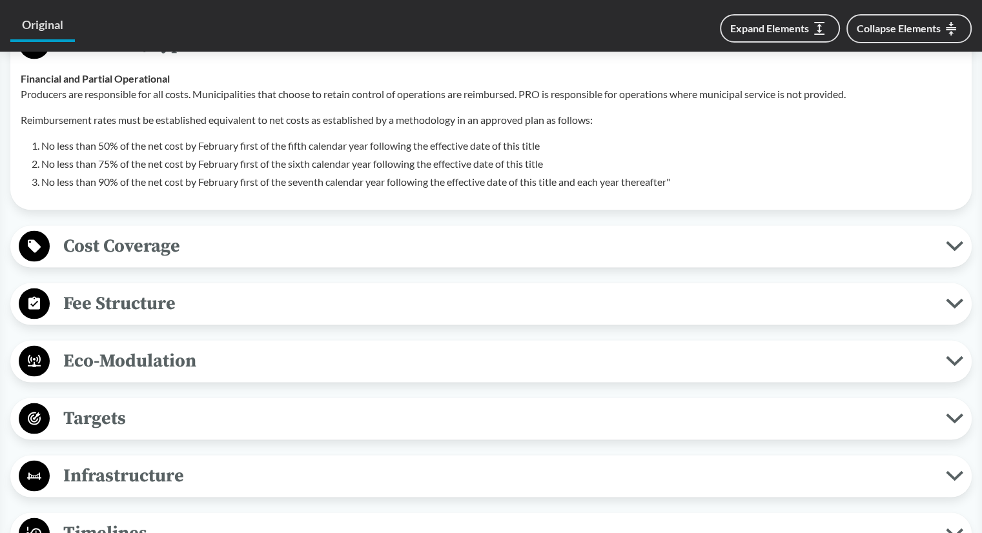
click at [293, 260] on span "Cost Coverage" at bounding box center [498, 245] width 896 height 29
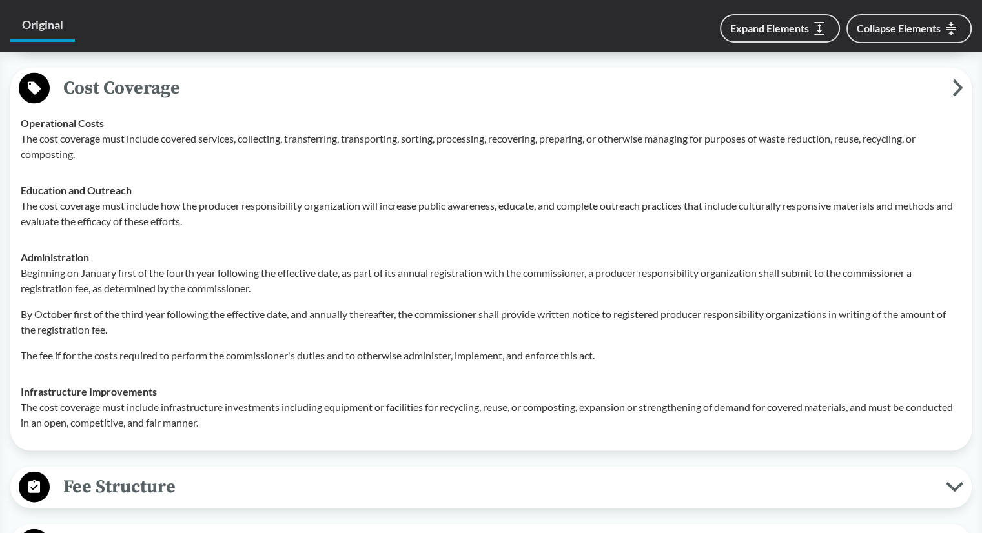
scroll to position [2583, 0]
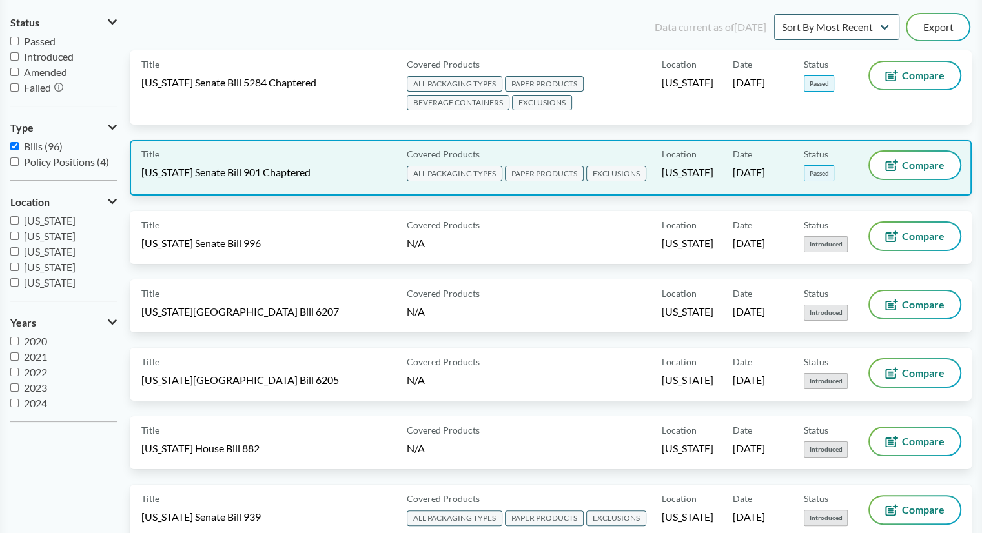
scroll to position [194, 0]
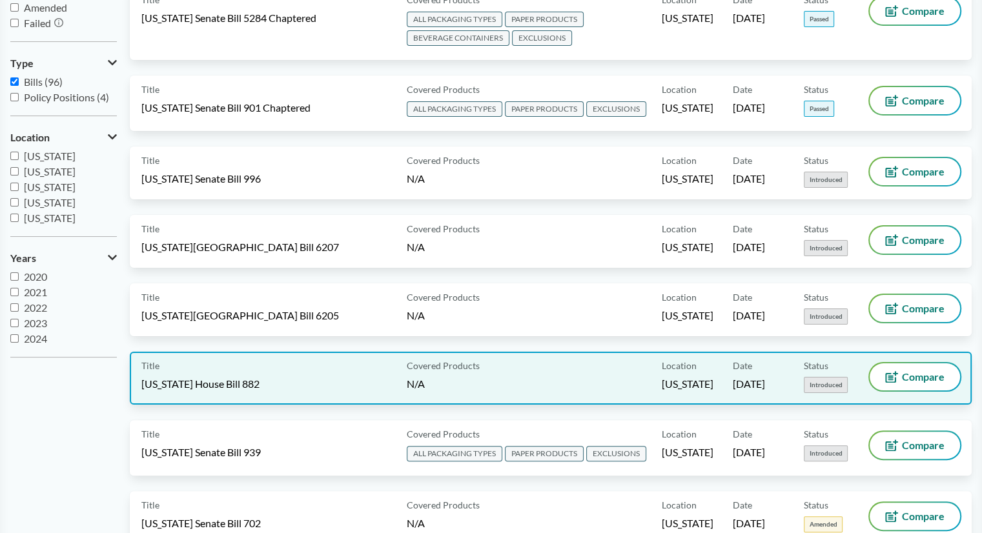
click at [267, 367] on div "Title [US_STATE] House Bill 882" at bounding box center [271, 379] width 260 height 30
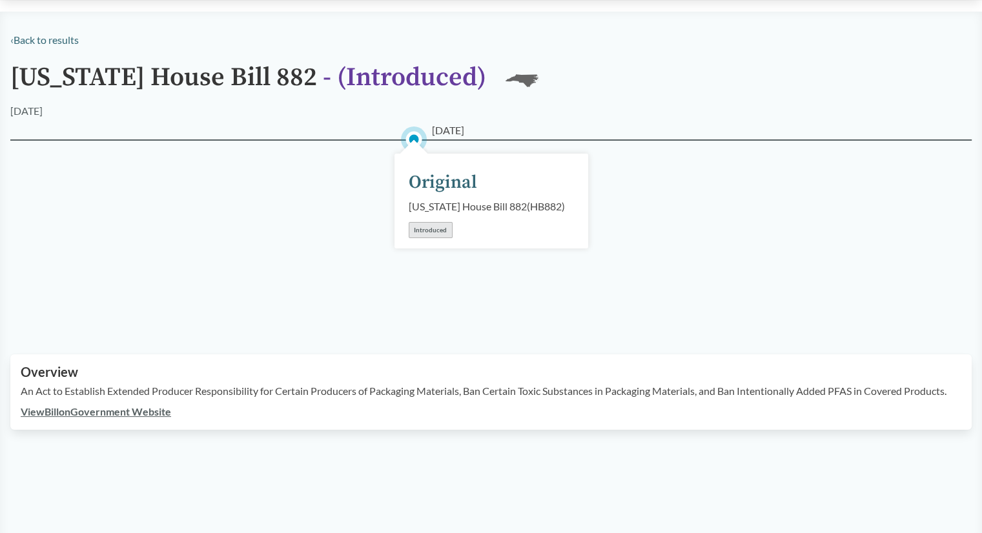
scroll to position [258, 0]
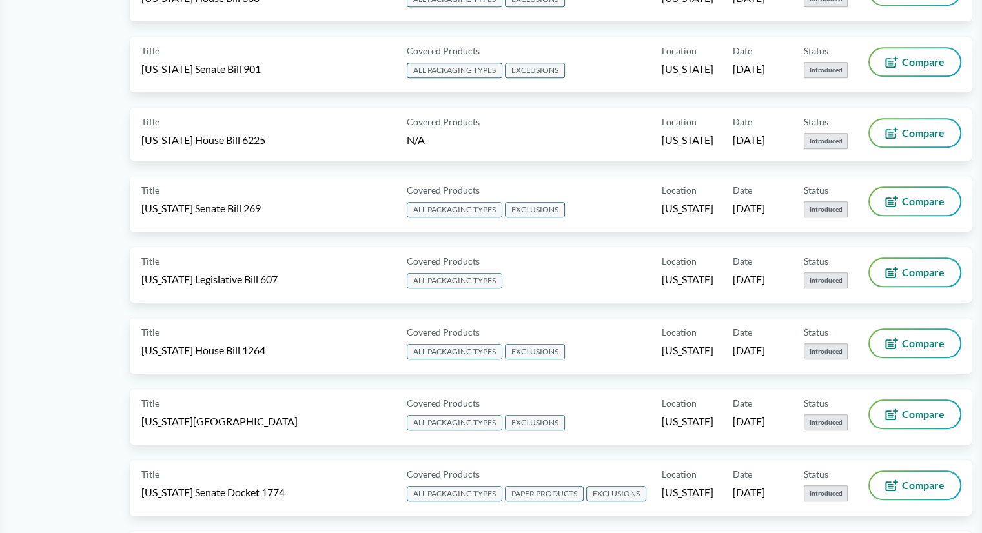
scroll to position [1227, 0]
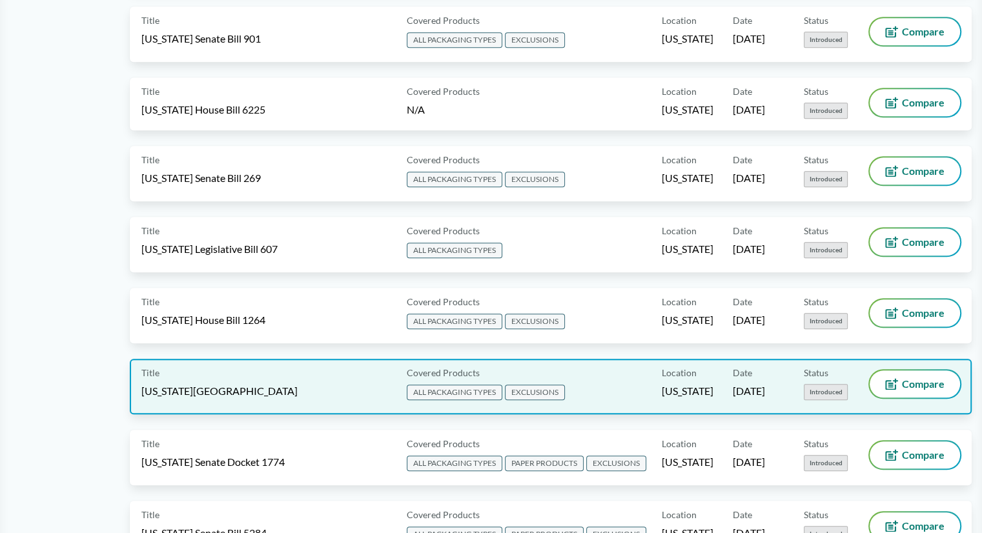
click at [273, 382] on div "Title [US_STATE][GEOGRAPHIC_DATA]" at bounding box center [271, 387] width 260 height 32
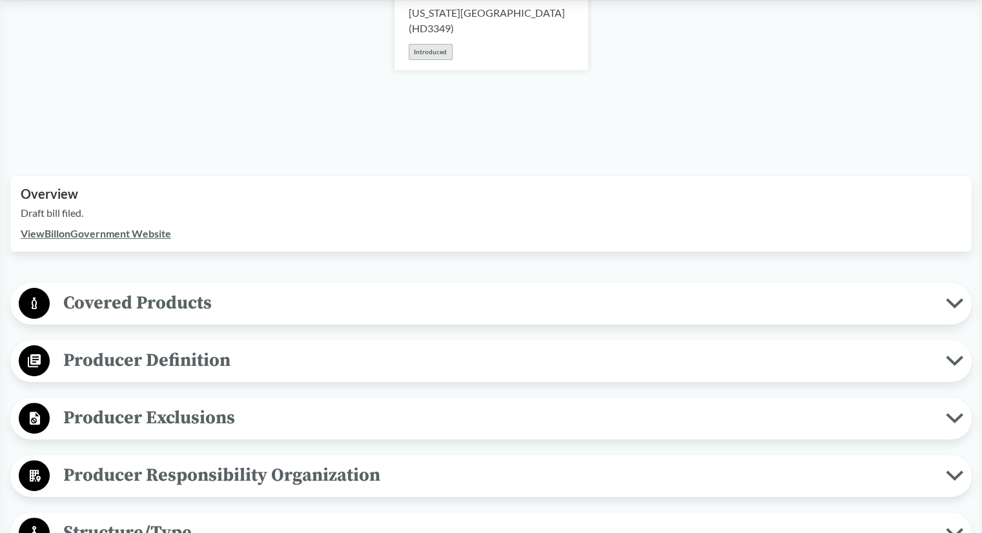
scroll to position [258, 0]
click at [238, 303] on span "Covered Products" at bounding box center [498, 302] width 896 height 29
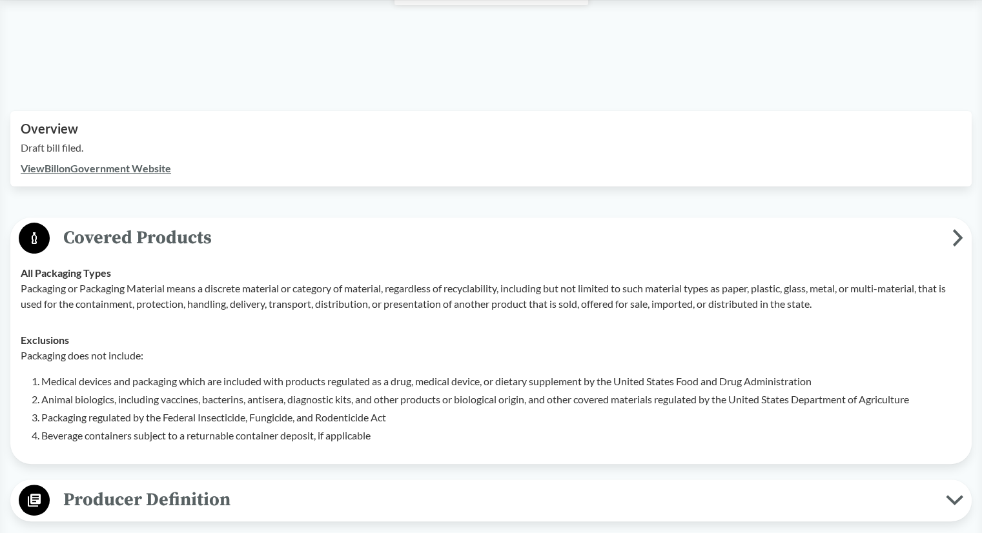
scroll to position [452, 0]
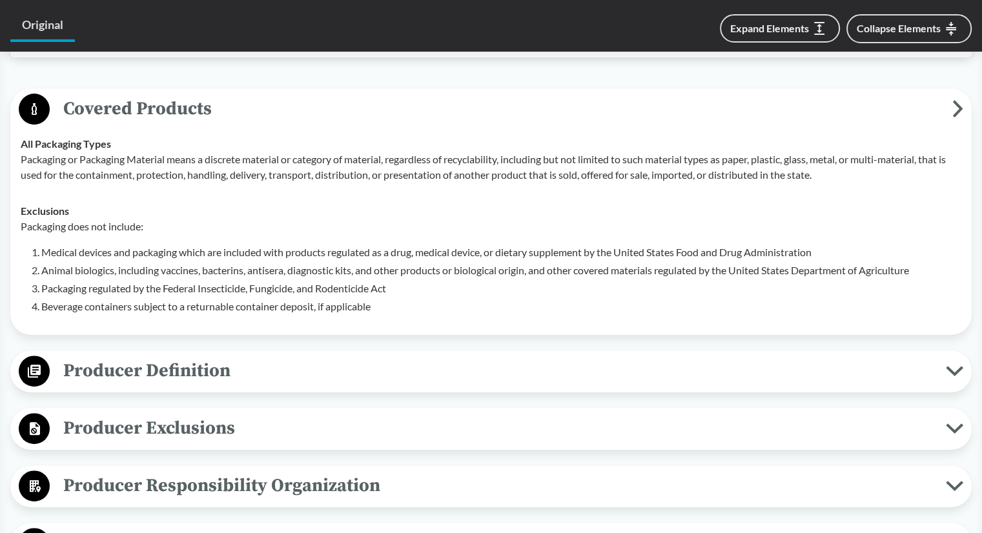
click at [377, 380] on span "Producer Definition" at bounding box center [498, 370] width 896 height 29
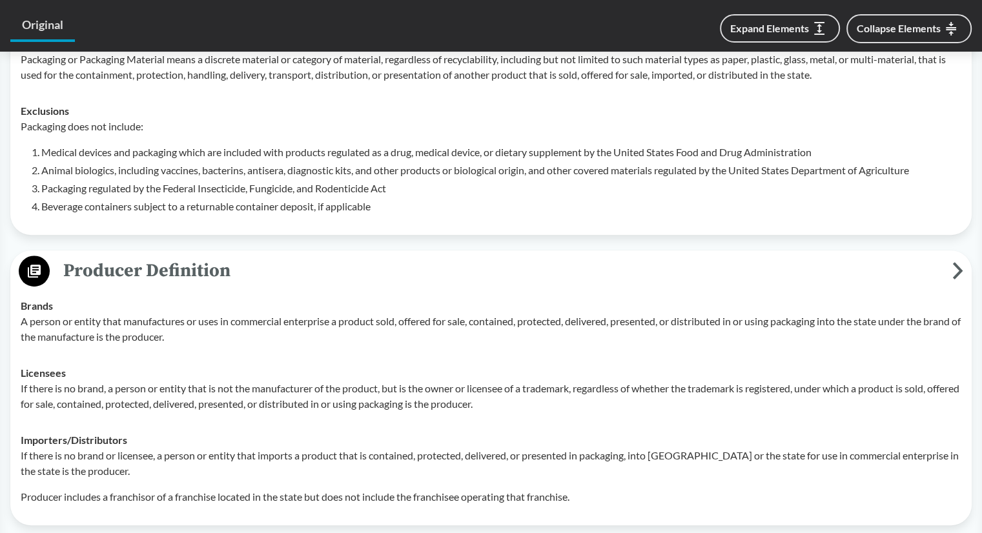
scroll to position [646, 0]
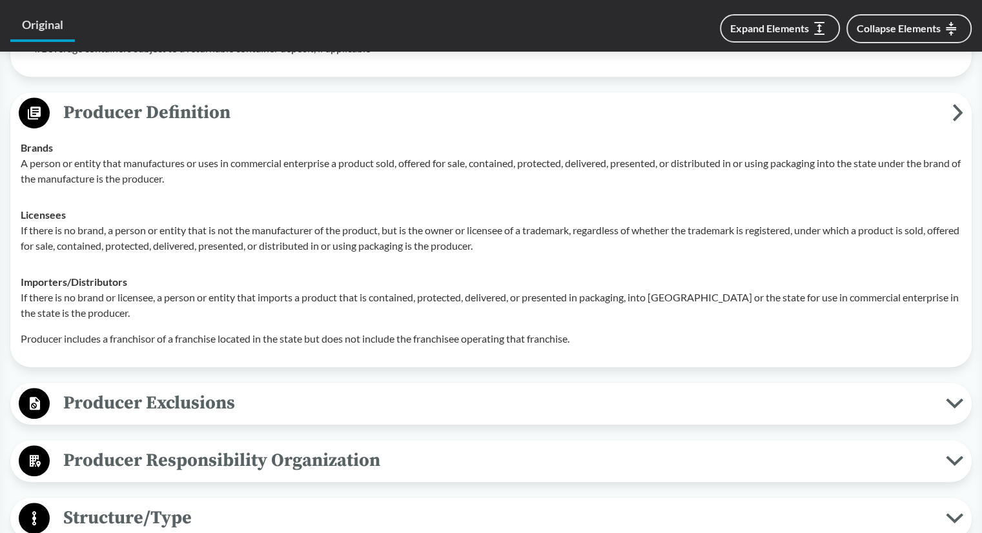
click at [377, 393] on span "Producer Exclusions" at bounding box center [498, 403] width 896 height 29
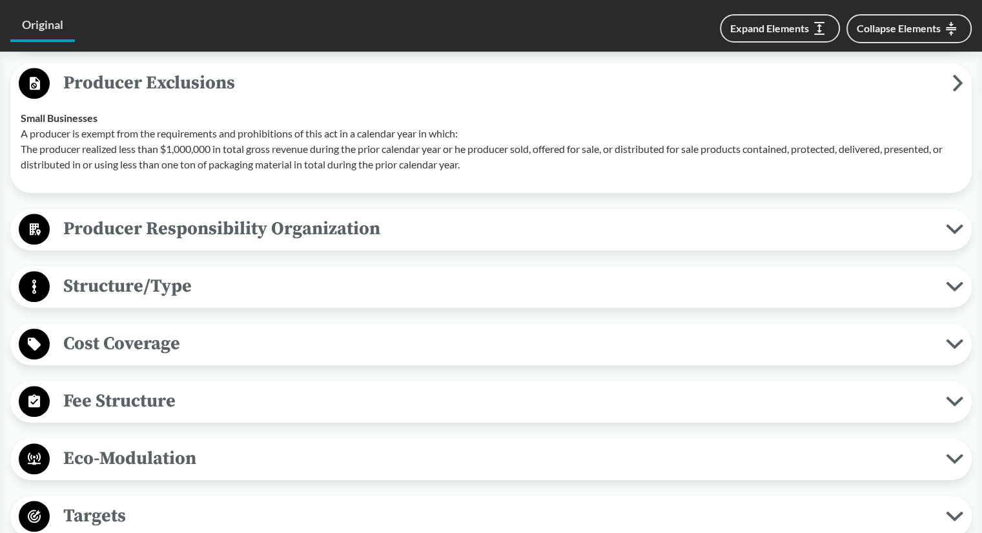
scroll to position [1033, 0]
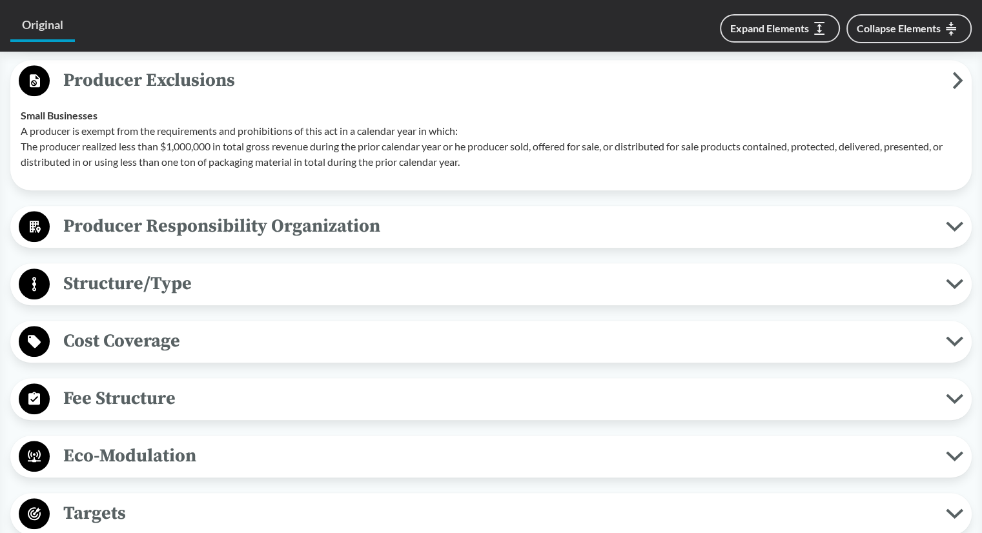
click at [343, 284] on span "Structure/Type" at bounding box center [498, 283] width 896 height 29
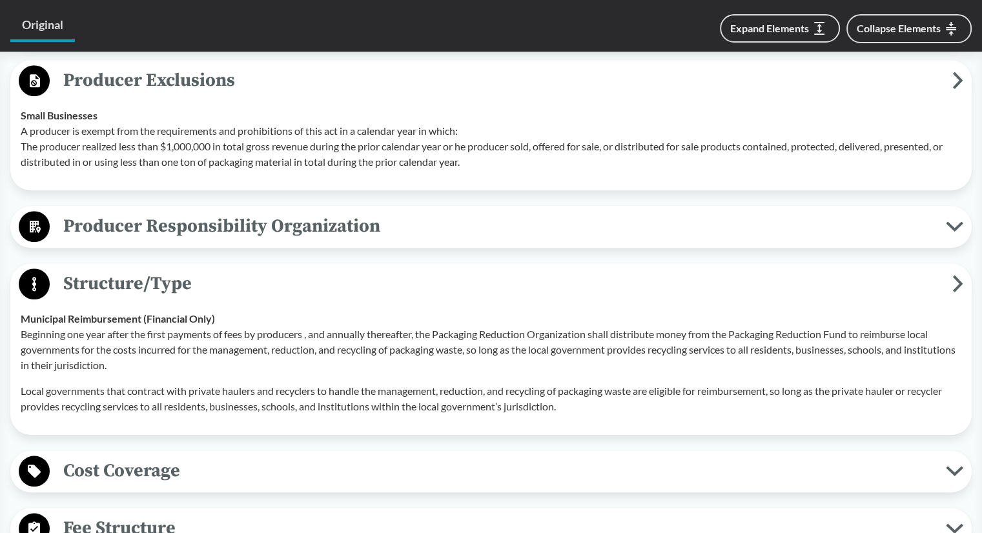
click at [397, 468] on span "Cost Coverage" at bounding box center [498, 471] width 896 height 29
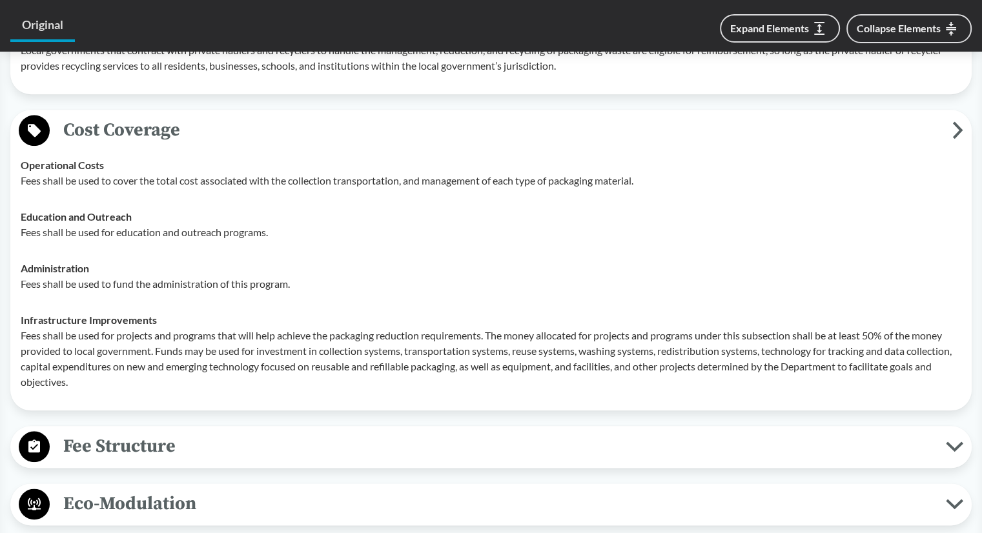
scroll to position [1421, 0]
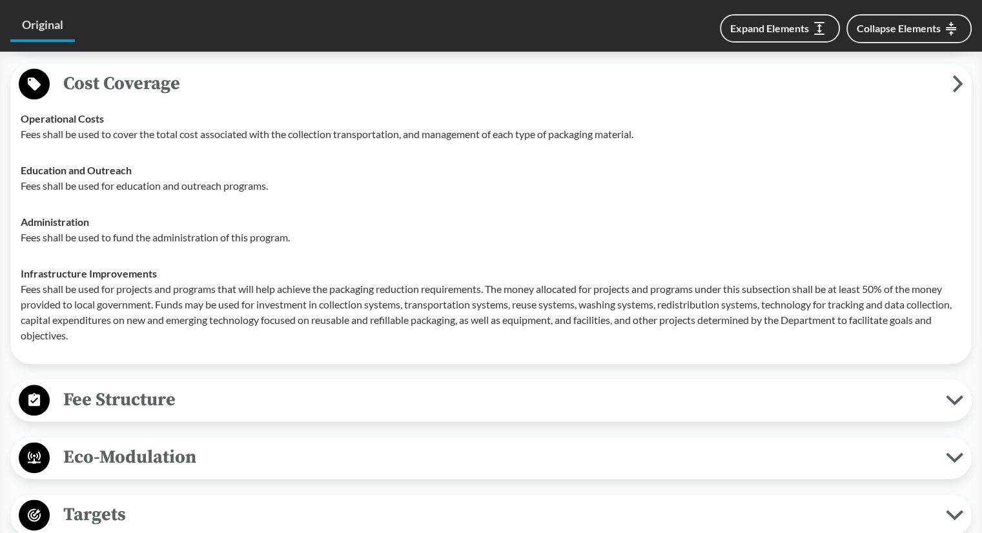
click at [417, 410] on span "Fee Structure" at bounding box center [498, 400] width 896 height 29
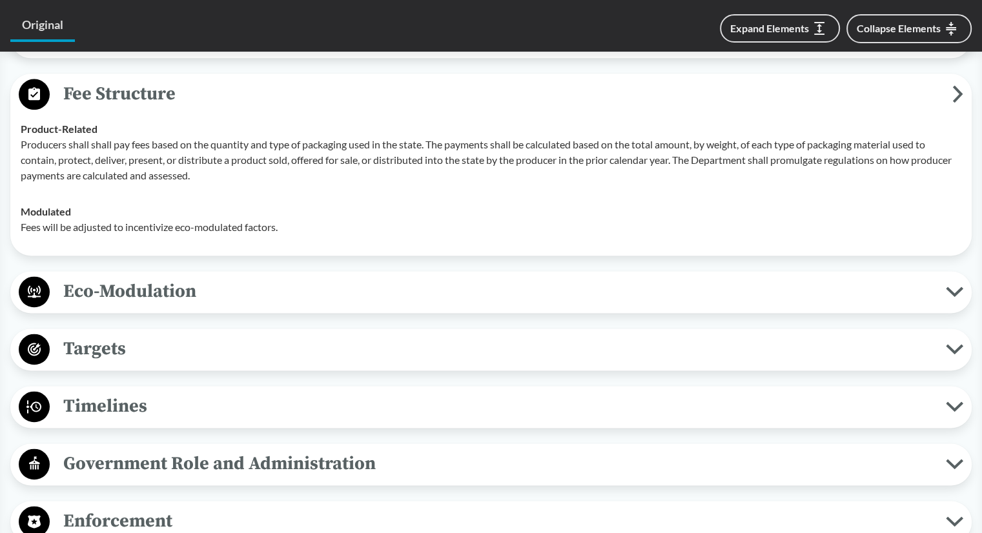
scroll to position [1808, 0]
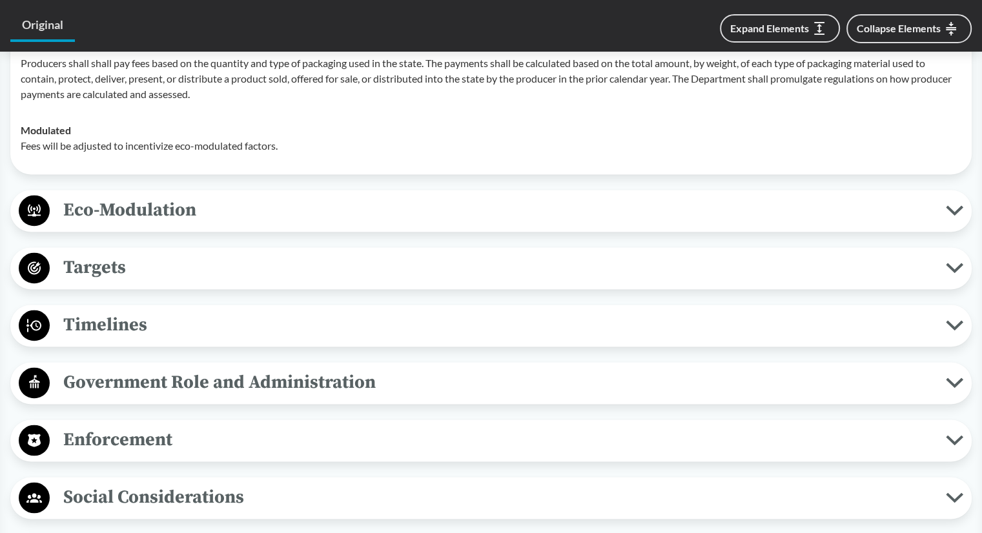
click at [382, 217] on span "Eco-Modulation" at bounding box center [498, 210] width 896 height 29
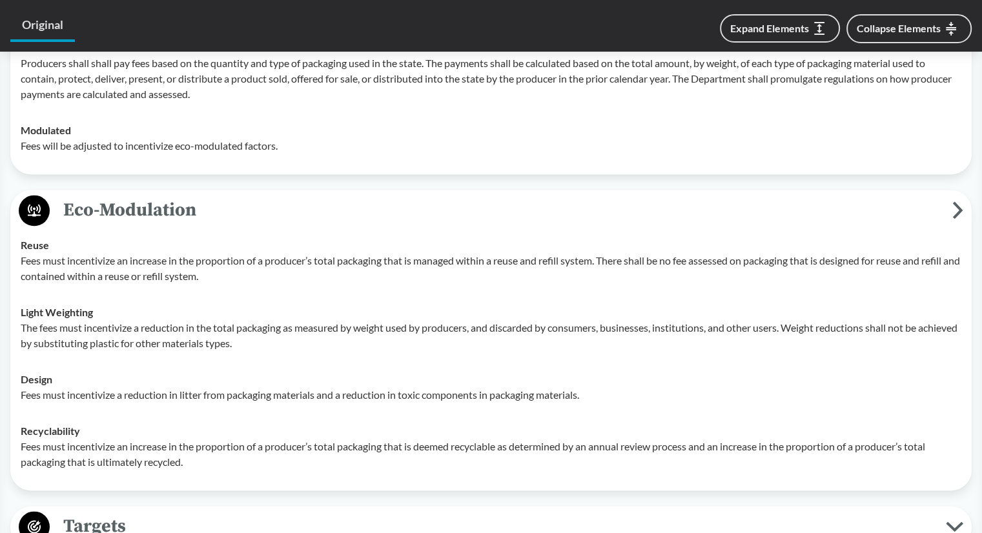
scroll to position [2002, 0]
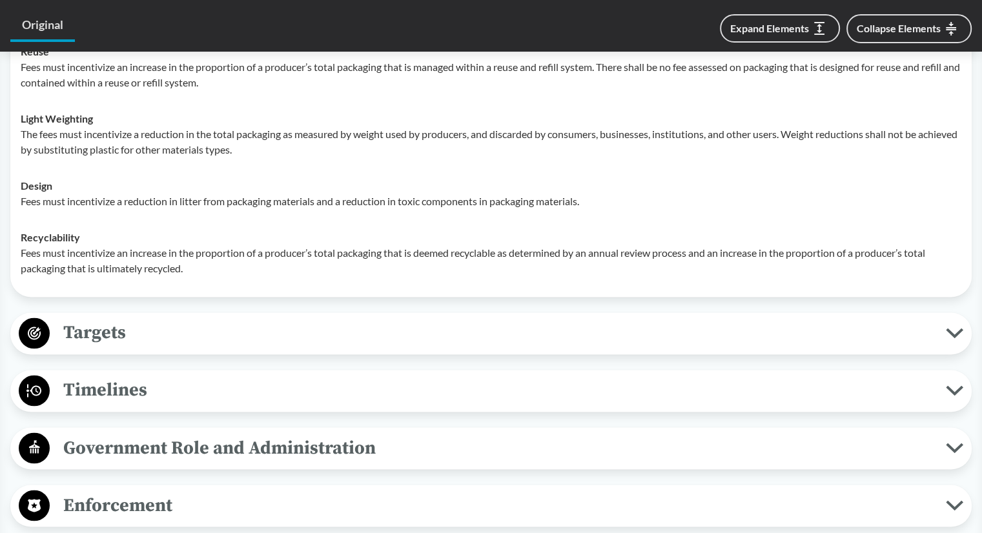
click at [349, 326] on span "Targets" at bounding box center [498, 332] width 896 height 29
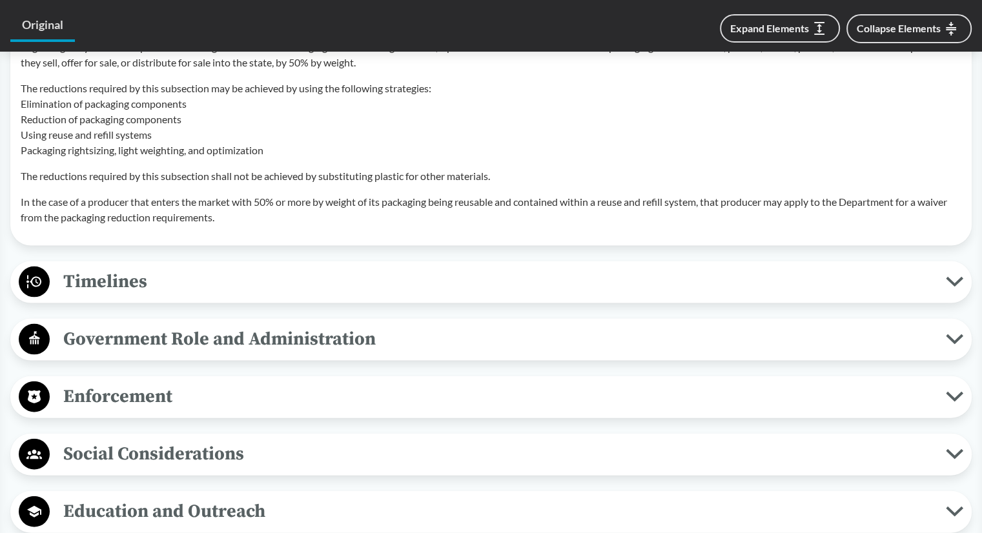
scroll to position [2712, 0]
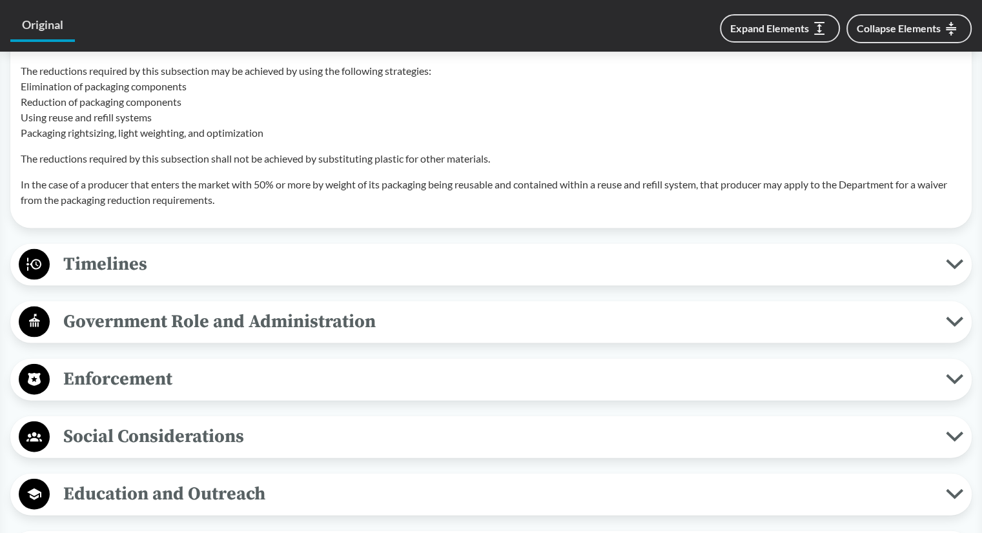
click at [229, 267] on span "Timelines" at bounding box center [498, 264] width 896 height 29
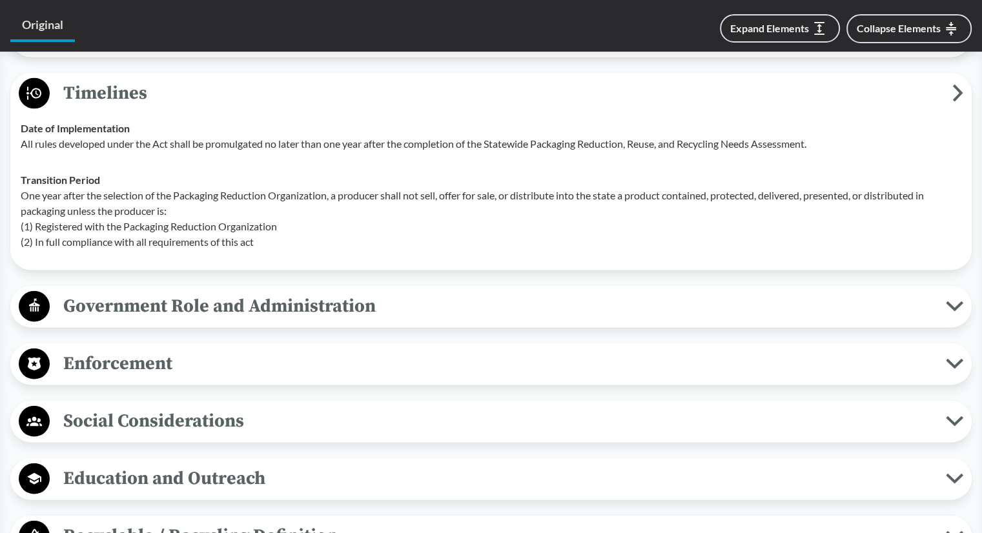
scroll to position [2906, 0]
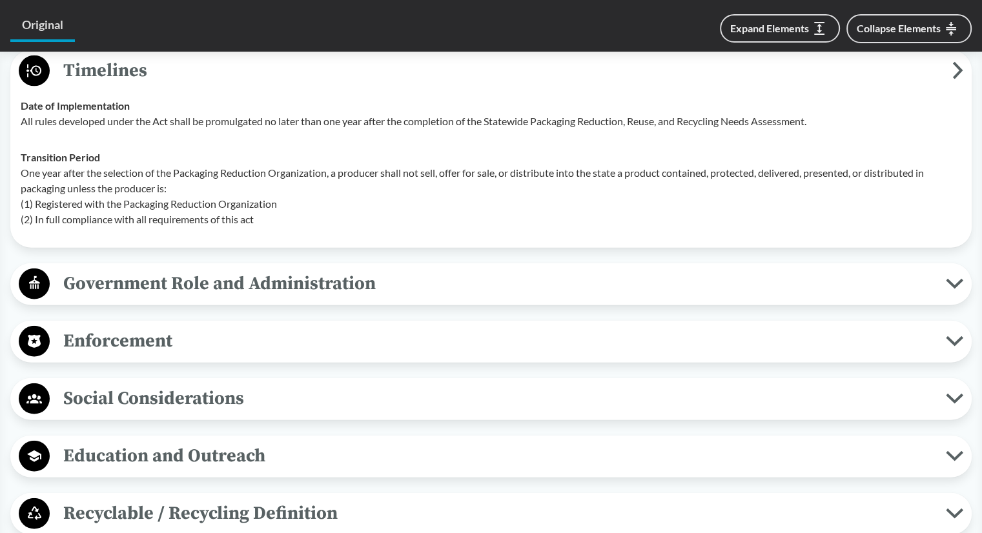
click at [227, 293] on span "Government Role and Administration" at bounding box center [498, 283] width 896 height 29
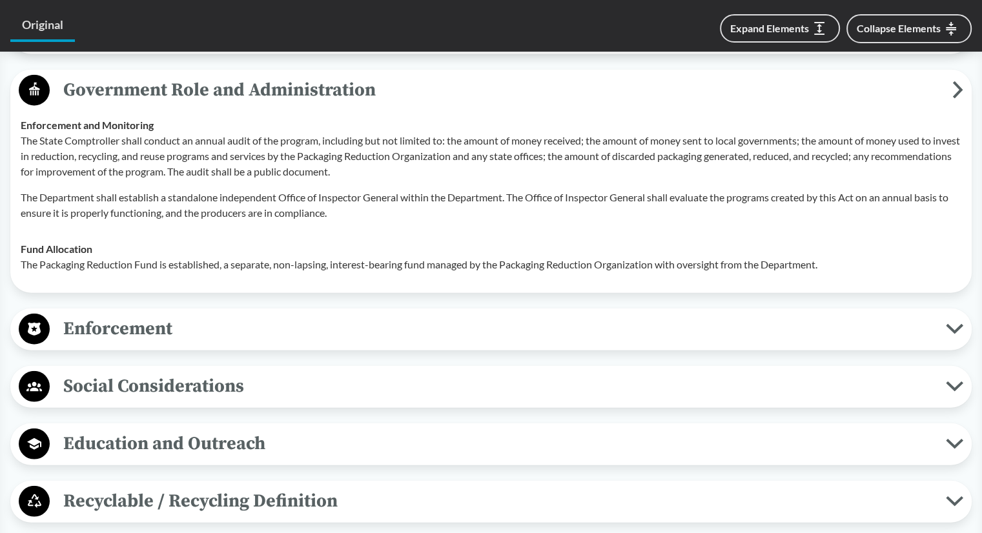
click at [186, 329] on span "Enforcement" at bounding box center [498, 329] width 896 height 29
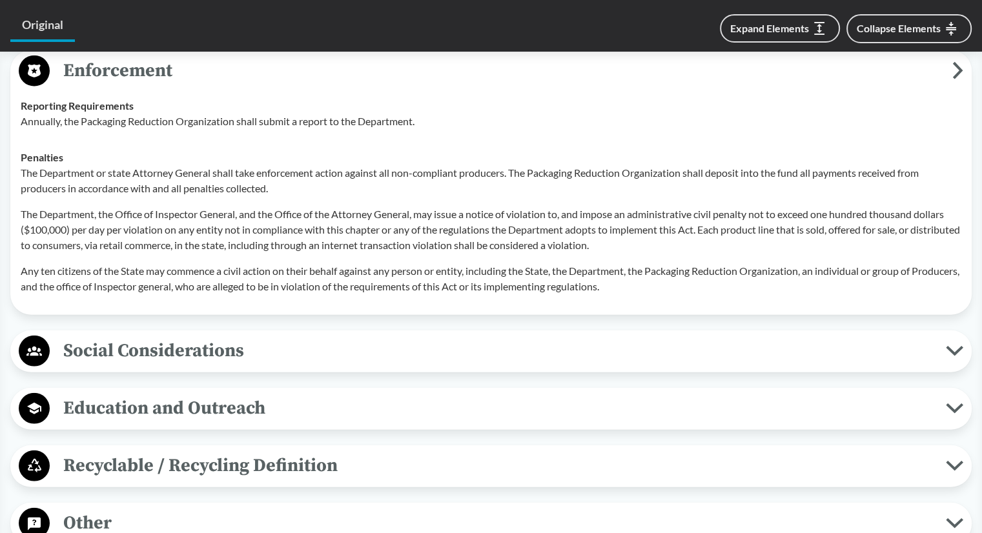
scroll to position [3423, 0]
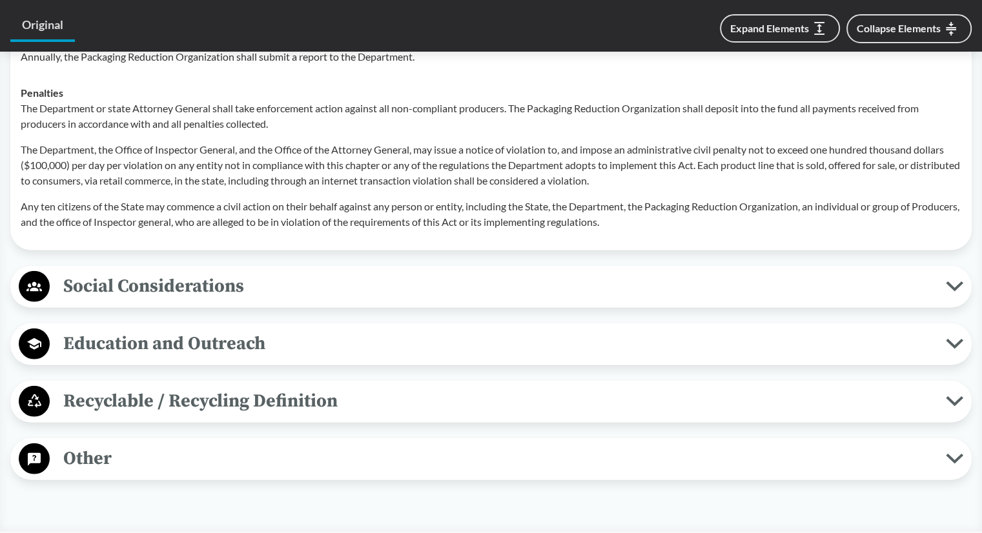
click at [209, 281] on span "Social Considerations" at bounding box center [498, 286] width 896 height 29
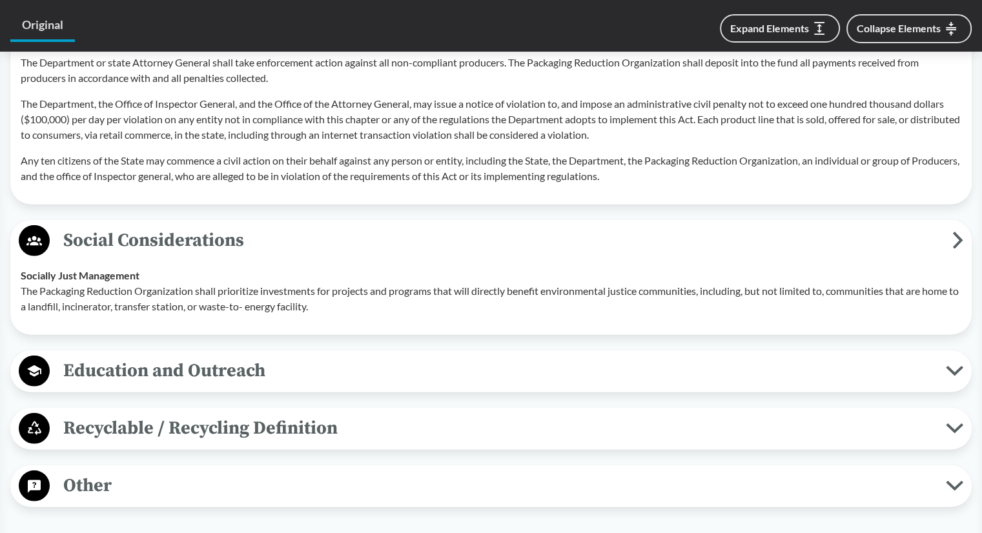
scroll to position [3487, 0]
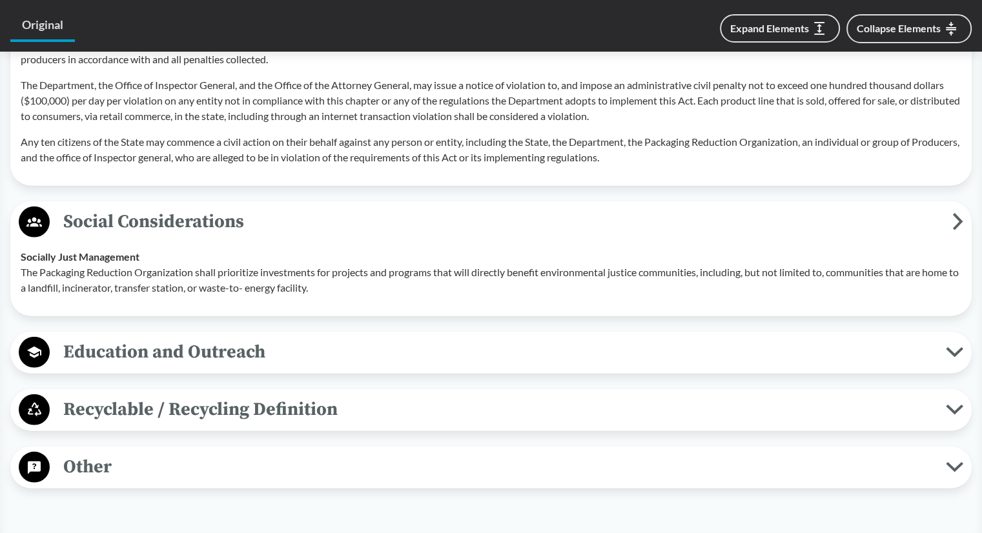
click at [356, 353] on span "Education and Outreach" at bounding box center [498, 352] width 896 height 29
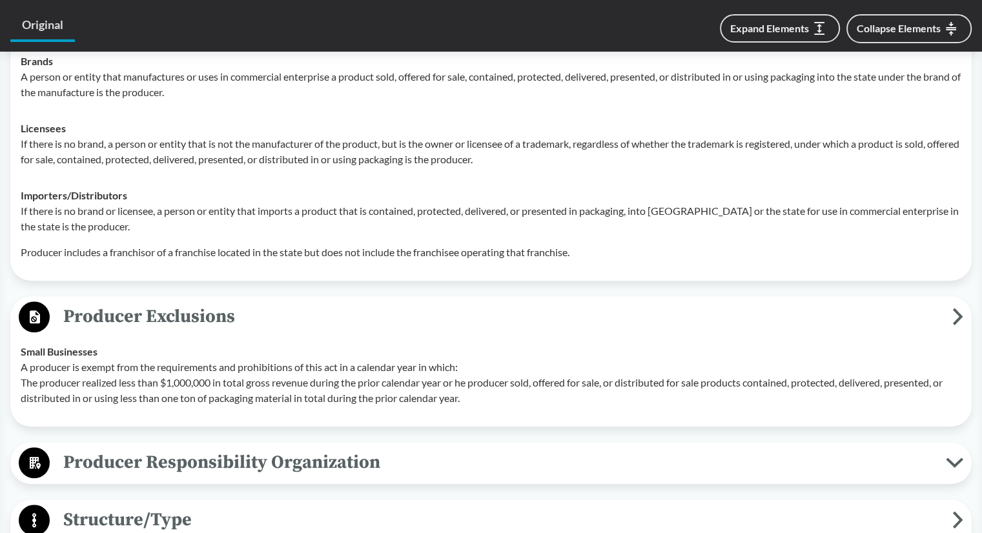
scroll to position [904, 0]
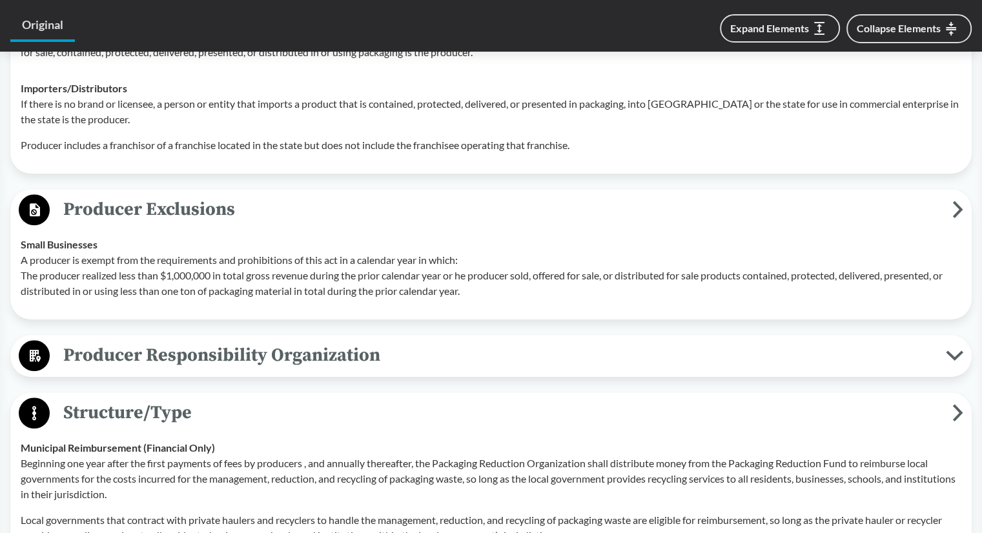
click at [377, 363] on span "Producer Responsibility Organization" at bounding box center [498, 355] width 896 height 29
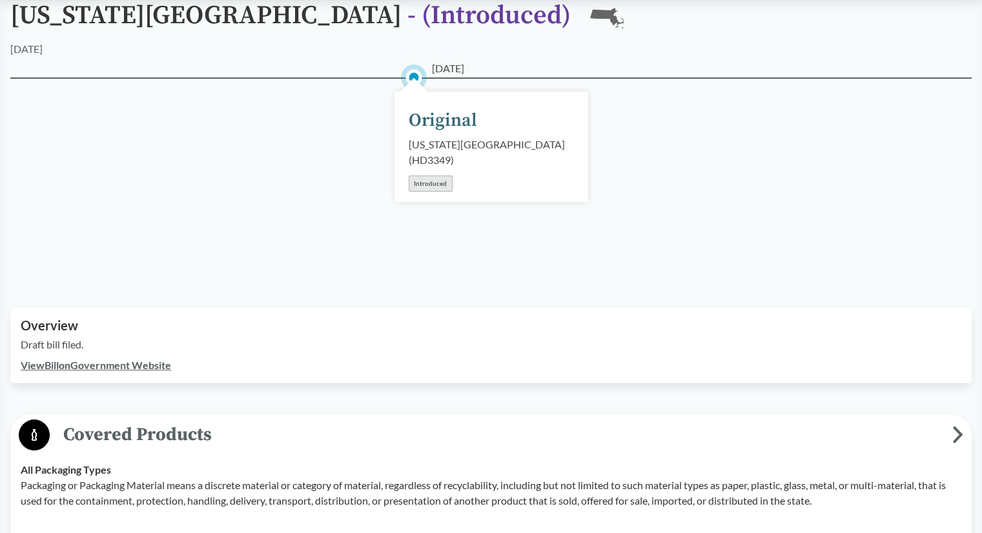
scroll to position [0, 0]
